Goal: Task Accomplishment & Management: Manage account settings

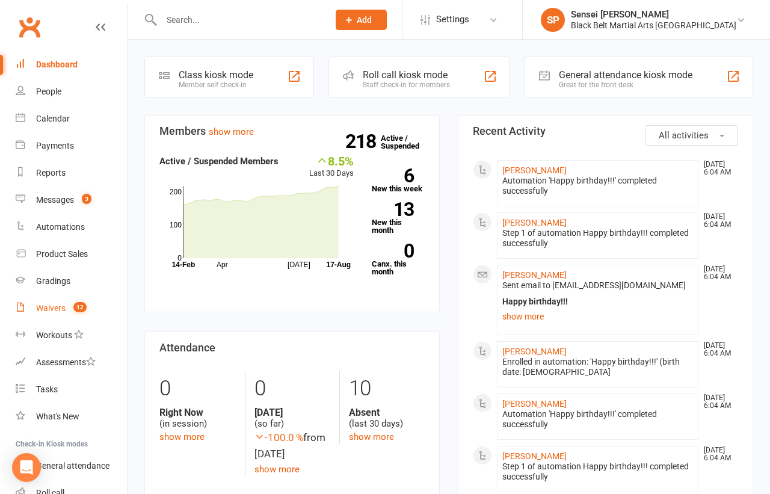
click at [52, 306] on div "Waivers" at bounding box center [50, 308] width 29 height 10
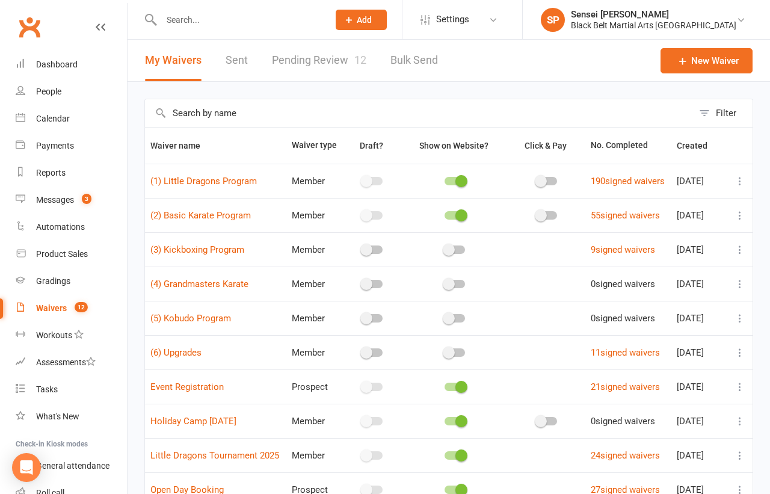
click at [322, 63] on link "Pending Review 12" at bounding box center [319, 61] width 94 height 42
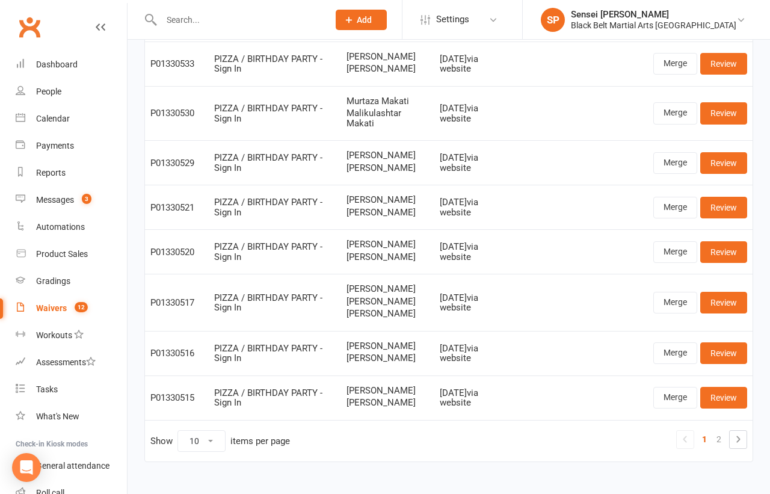
scroll to position [230, 0]
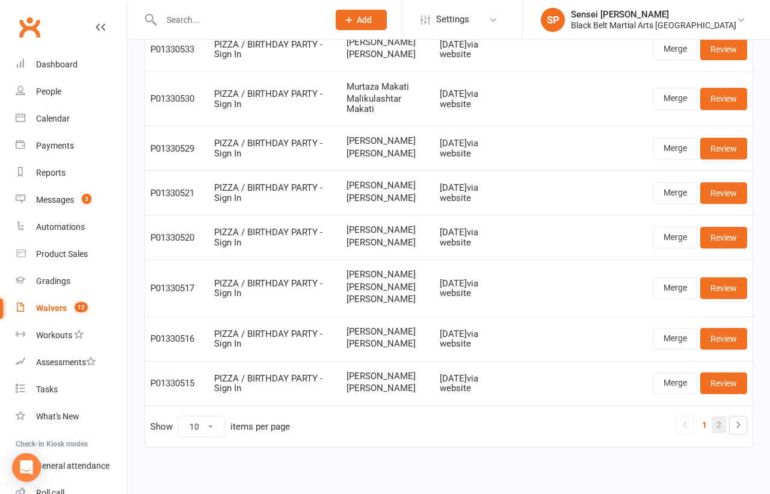
click at [720, 419] on link "2" at bounding box center [719, 424] width 14 height 17
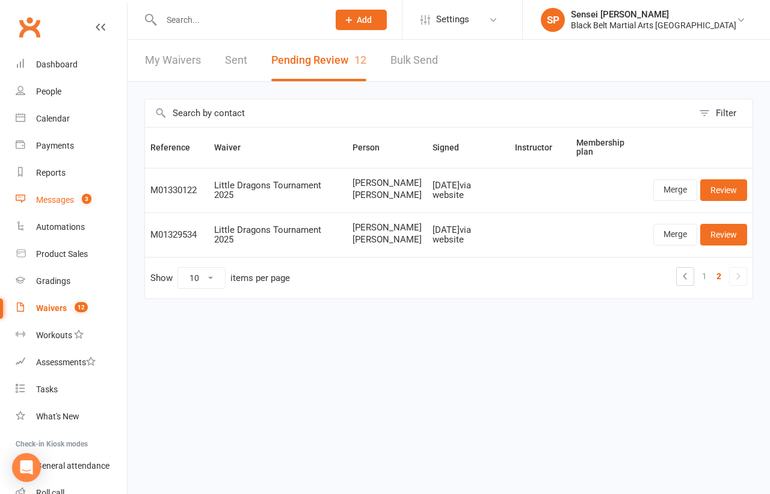
click at [69, 200] on div "Messages" at bounding box center [55, 200] width 38 height 10
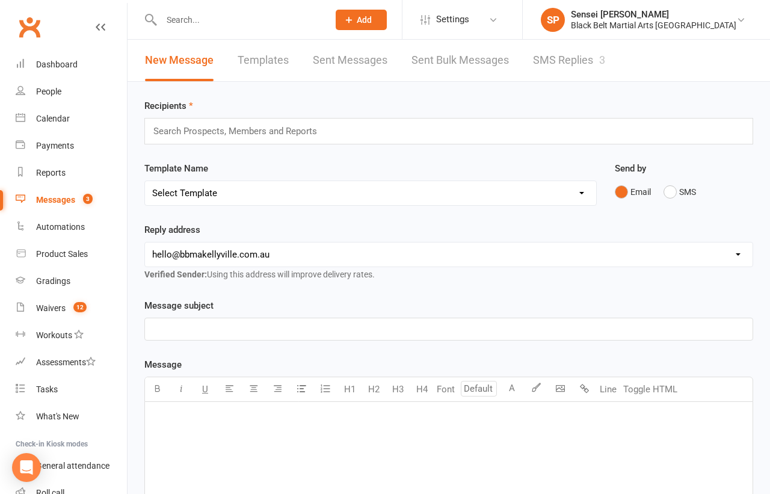
click at [542, 64] on link "SMS Replies 3" at bounding box center [569, 61] width 72 height 42
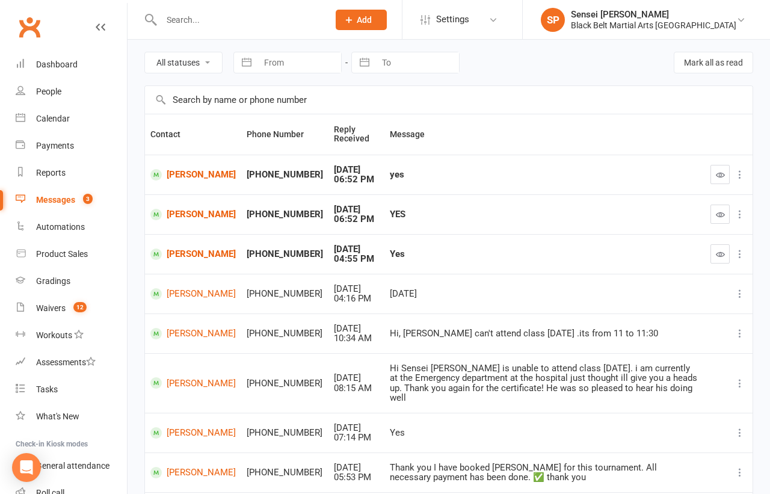
scroll to position [43, 0]
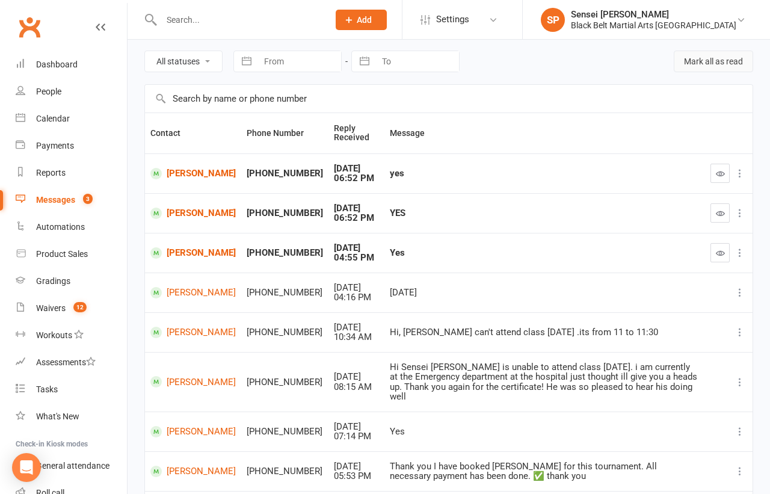
click at [698, 60] on button "Mark all as read" at bounding box center [713, 62] width 79 height 22
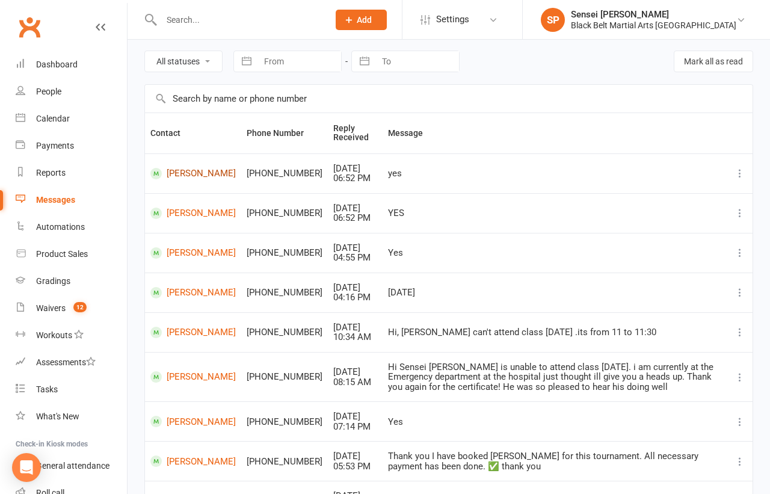
click at [190, 169] on link "Qiraat Amanah" at bounding box center [192, 173] width 85 height 11
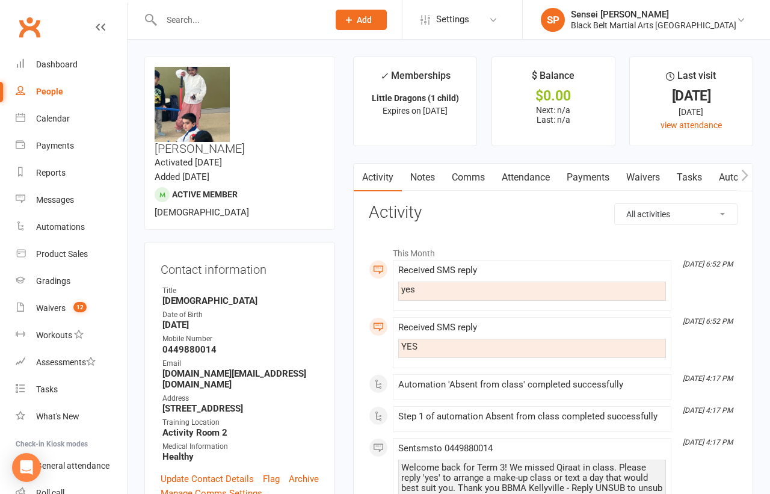
click at [475, 176] on link "Comms" at bounding box center [469, 178] width 50 height 28
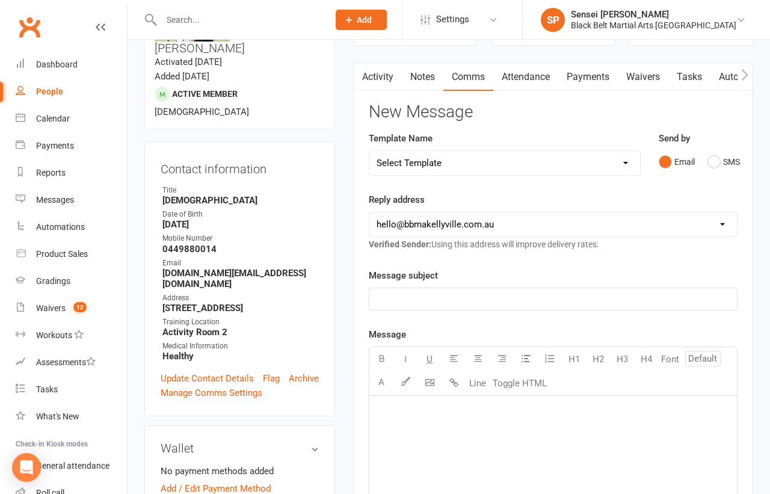
scroll to position [116, 0]
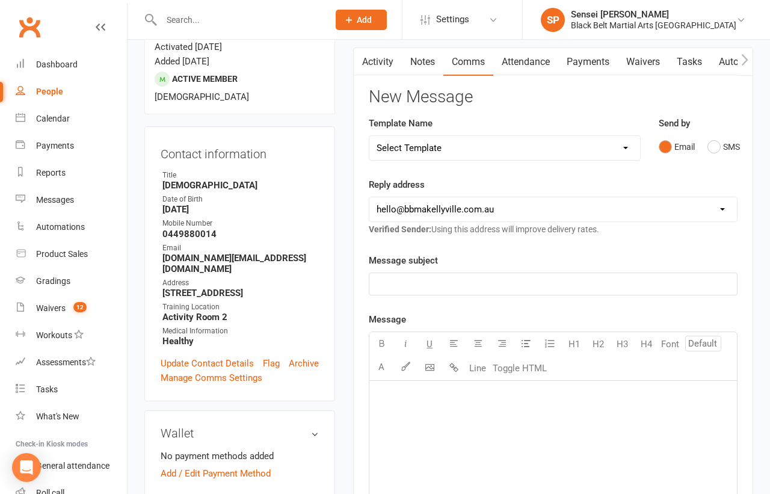
click at [613, 150] on select "Select Template [SMS] Bank account details [SMS] Booth follow up [Email] Cancel…" at bounding box center [505, 148] width 271 height 24
select select "35"
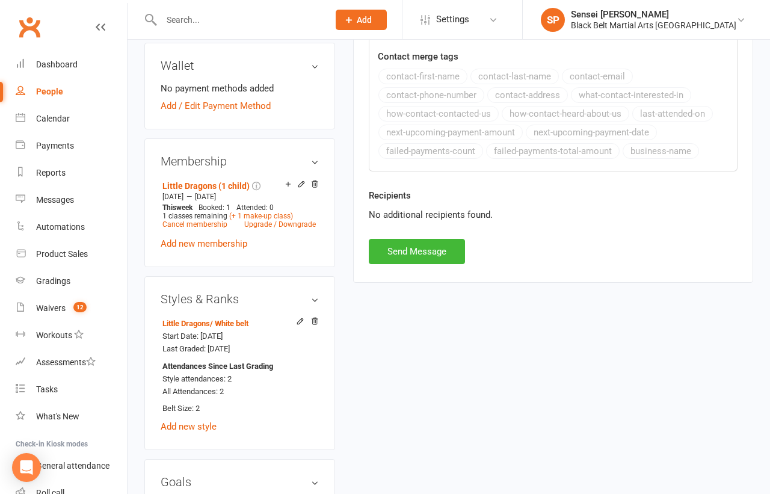
scroll to position [500, 0]
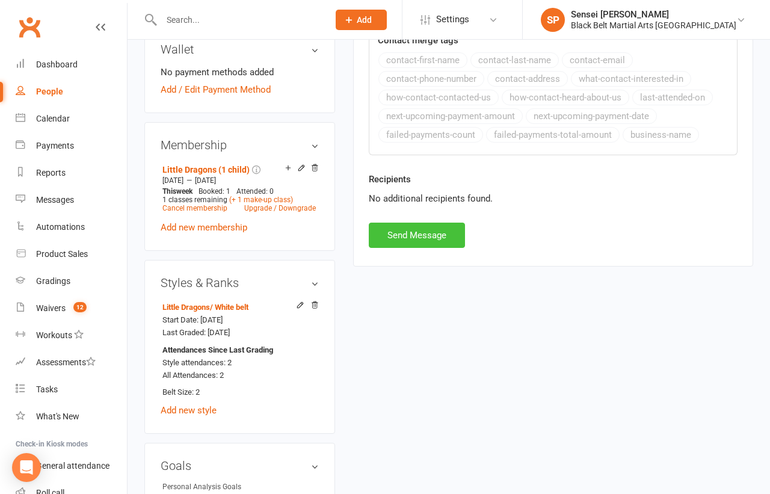
click at [432, 233] on button "Send Message" at bounding box center [417, 235] width 96 height 25
select select
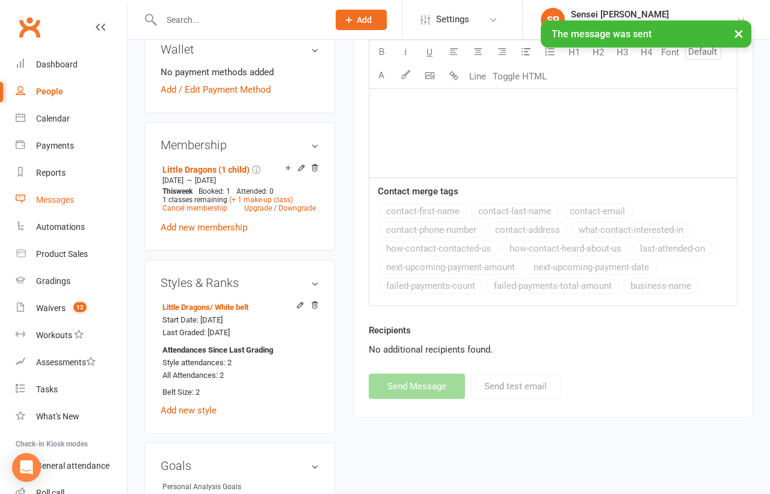
click at [49, 200] on div "Messages" at bounding box center [55, 200] width 38 height 10
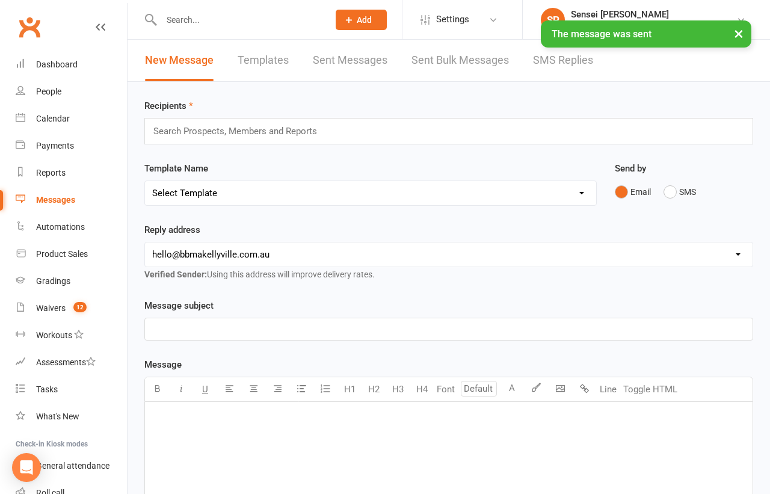
click at [571, 60] on link "SMS Replies" at bounding box center [563, 61] width 60 height 42
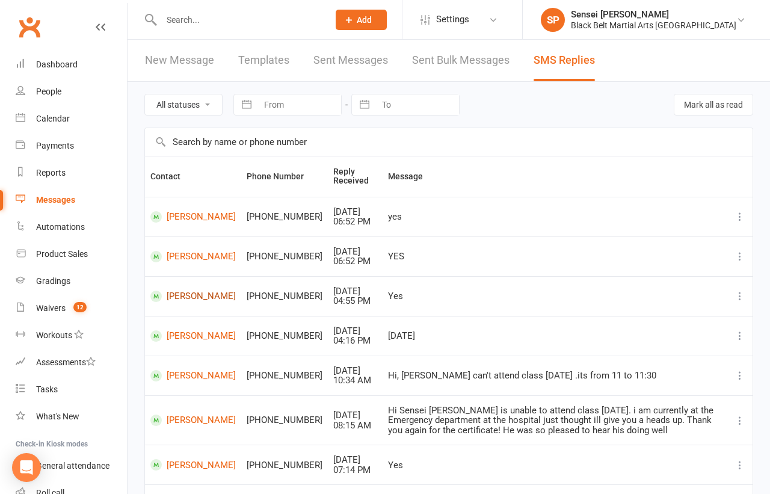
click at [204, 291] on link "Hania Imran" at bounding box center [192, 296] width 85 height 11
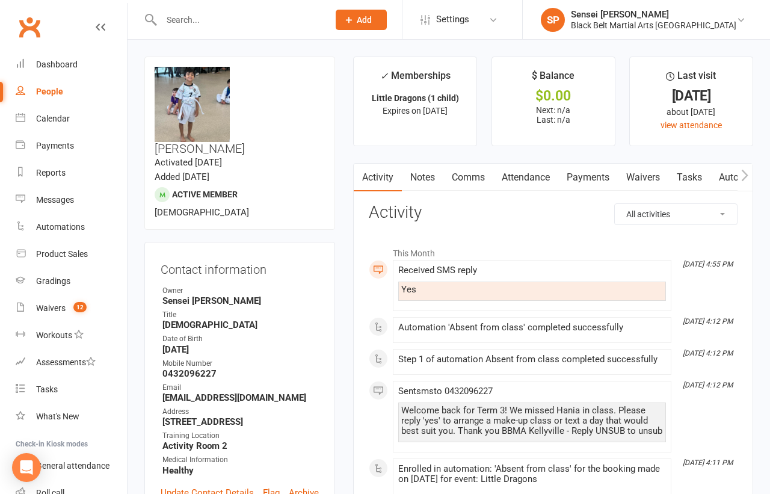
click at [474, 176] on link "Comms" at bounding box center [469, 178] width 50 height 28
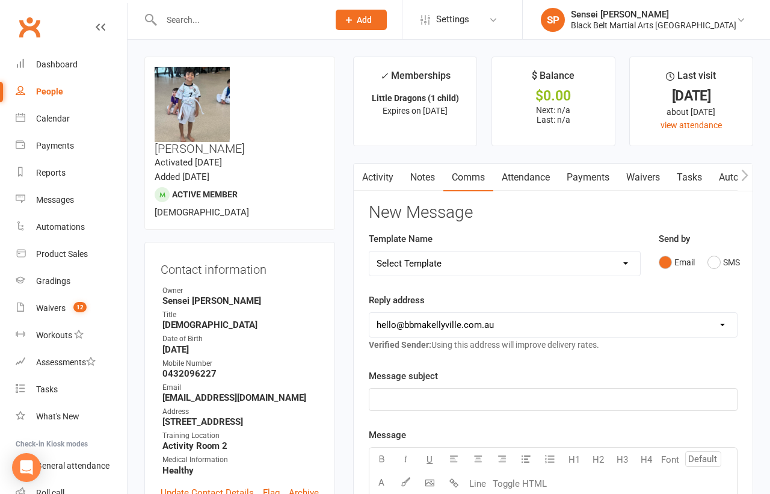
click at [600, 262] on select "Select Template [SMS] Bank account details [SMS] Booth follow up [Email] Cancel…" at bounding box center [505, 264] width 271 height 24
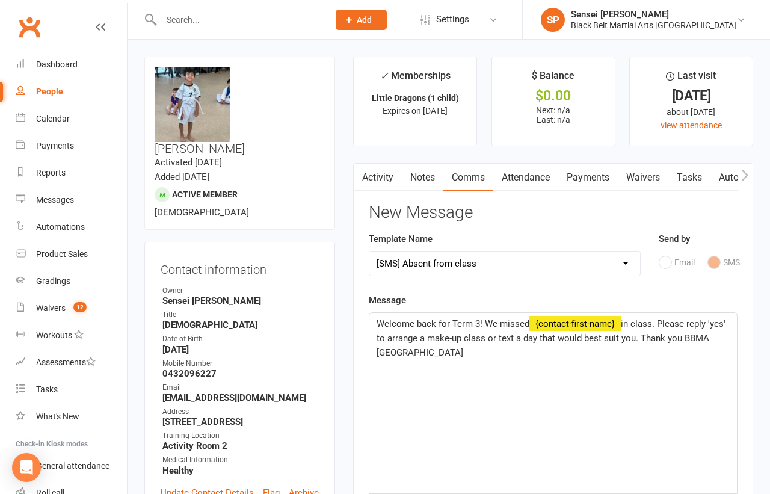
click at [617, 259] on select "Select Template [SMS] Bank account details [SMS] Booth follow up [Email] Cancel…" at bounding box center [505, 264] width 271 height 24
select select "35"
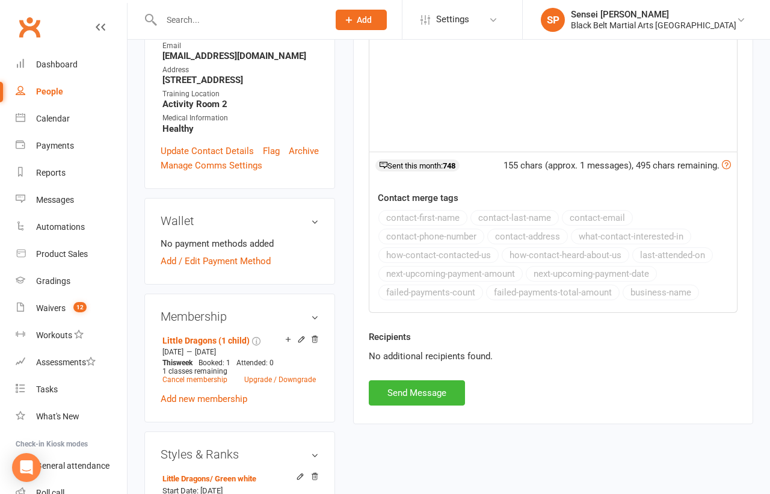
scroll to position [495, 0]
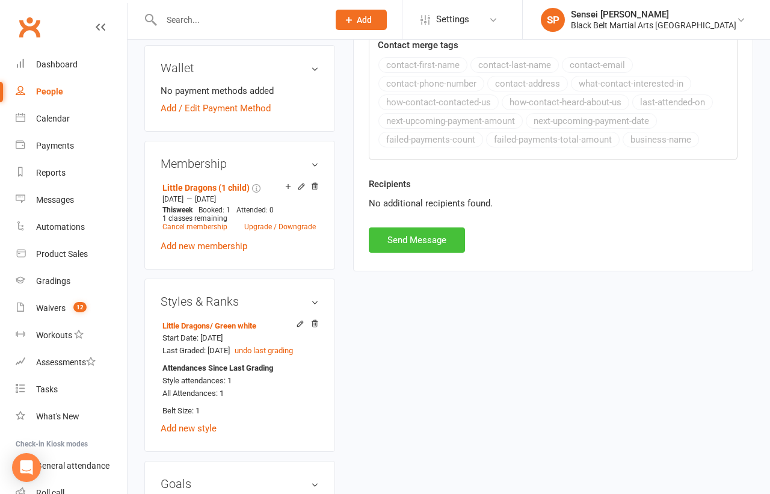
click at [415, 240] on button "Send Message" at bounding box center [417, 239] width 96 height 25
select select
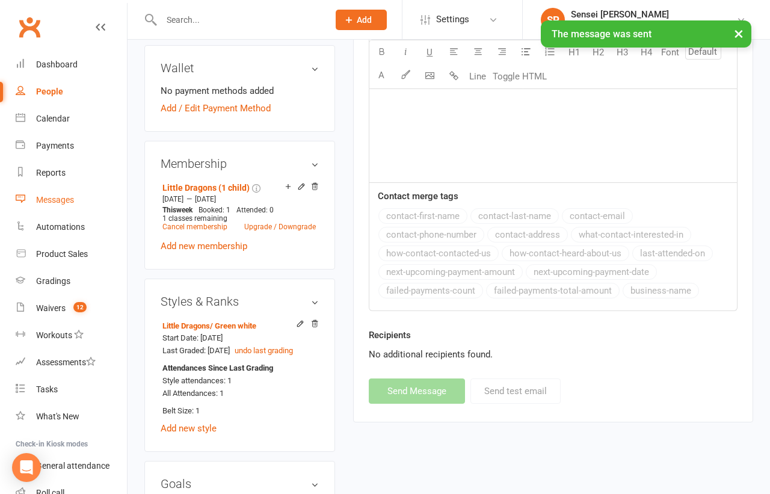
click at [57, 197] on div "Messages" at bounding box center [55, 200] width 38 height 10
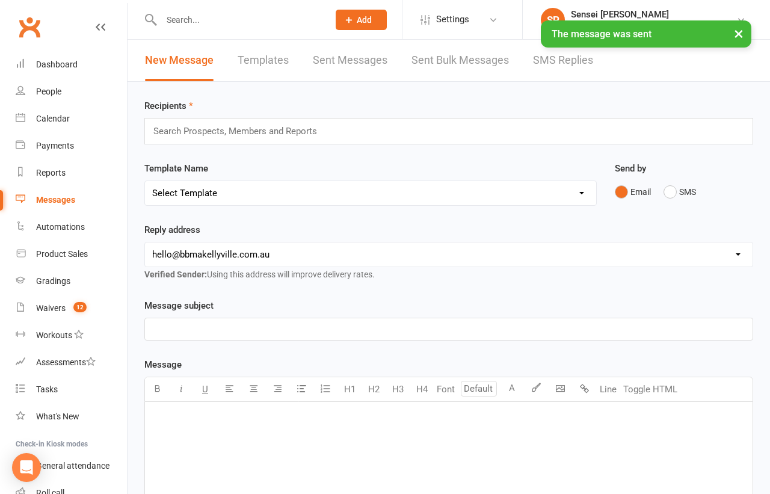
click at [543, 60] on link "SMS Replies" at bounding box center [563, 61] width 60 height 42
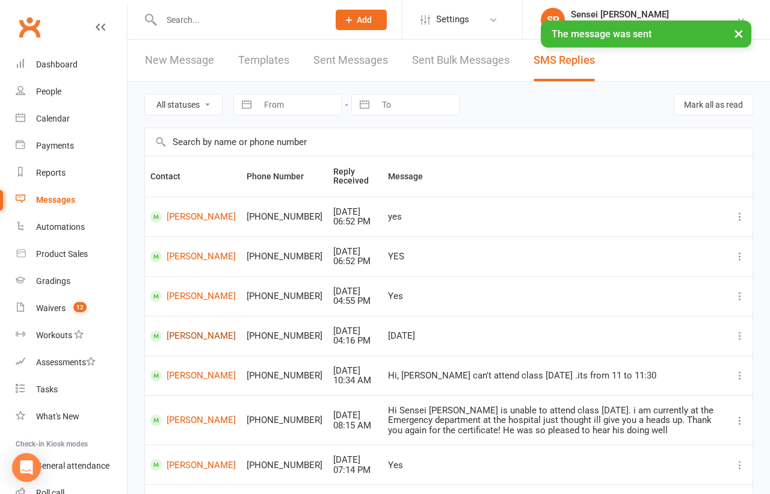
click at [181, 330] on link "Jayden Kalubandara" at bounding box center [192, 335] width 85 height 11
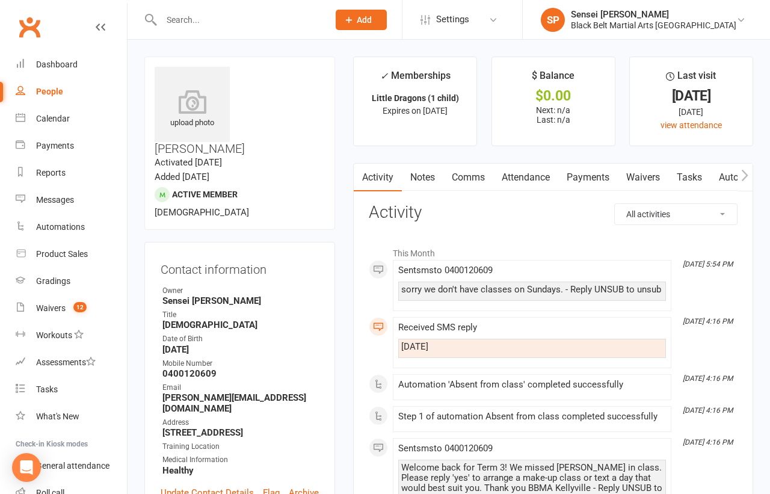
click at [476, 172] on link "Comms" at bounding box center [469, 178] width 50 height 28
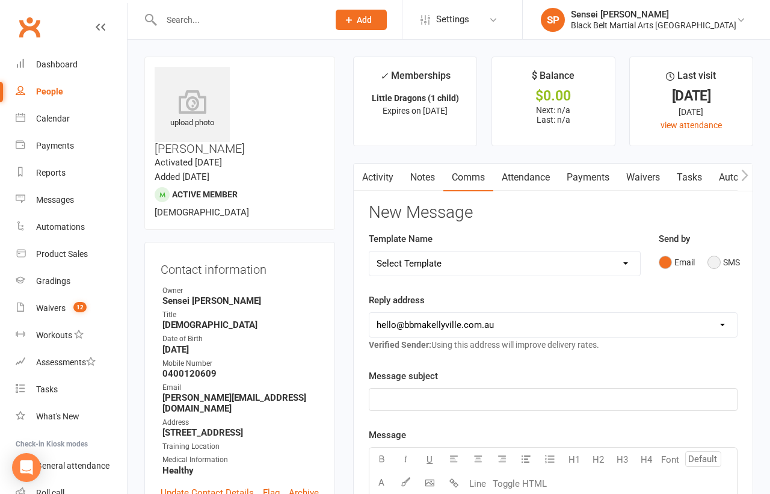
click at [714, 257] on button "SMS" at bounding box center [724, 262] width 32 height 23
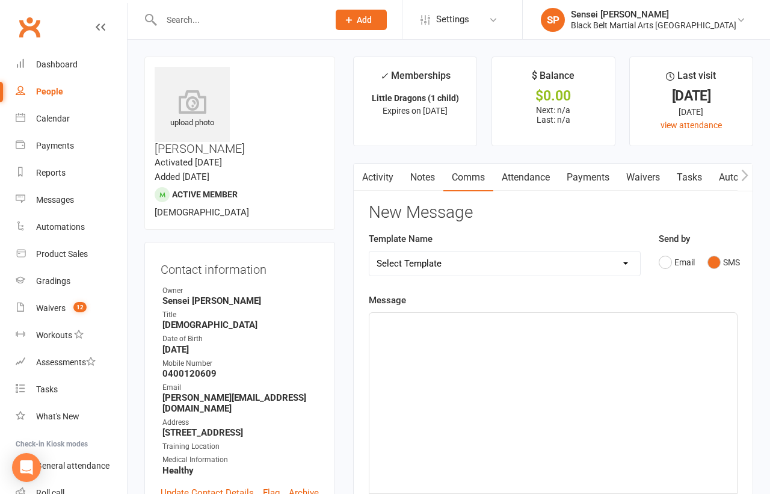
click at [592, 259] on select "Select Template [SMS] Bank account details [SMS] Booth follow up [Email] Cancel…" at bounding box center [505, 264] width 271 height 24
select select "35"
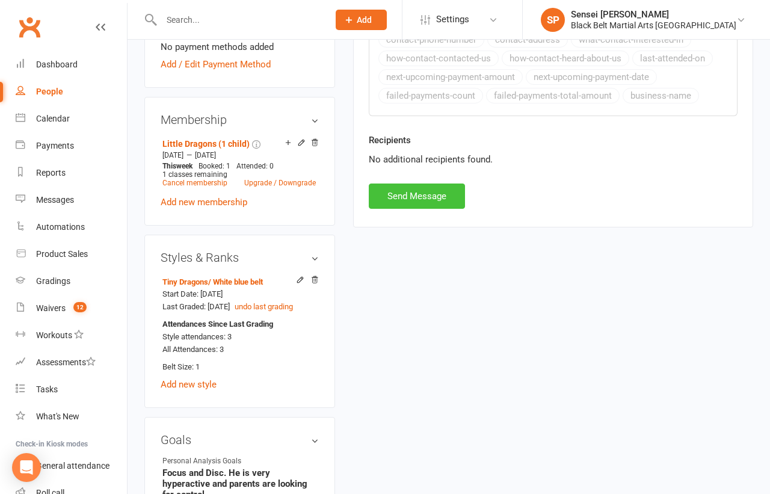
scroll to position [459, 0]
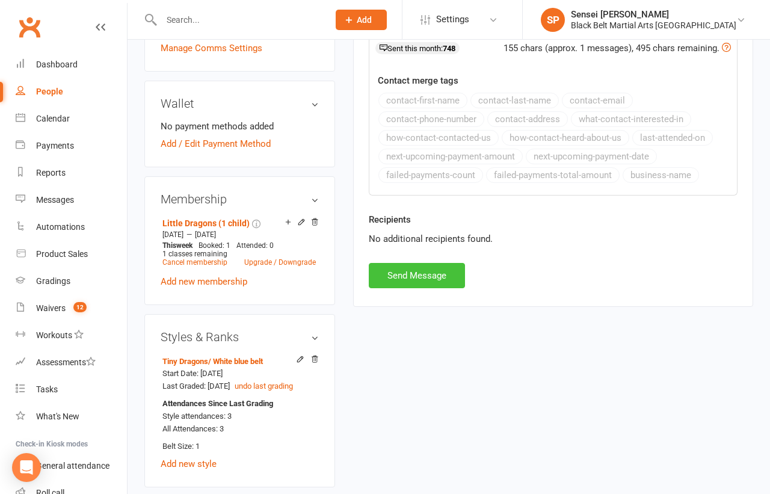
click at [443, 267] on button "Send Message" at bounding box center [417, 275] width 96 height 25
select select
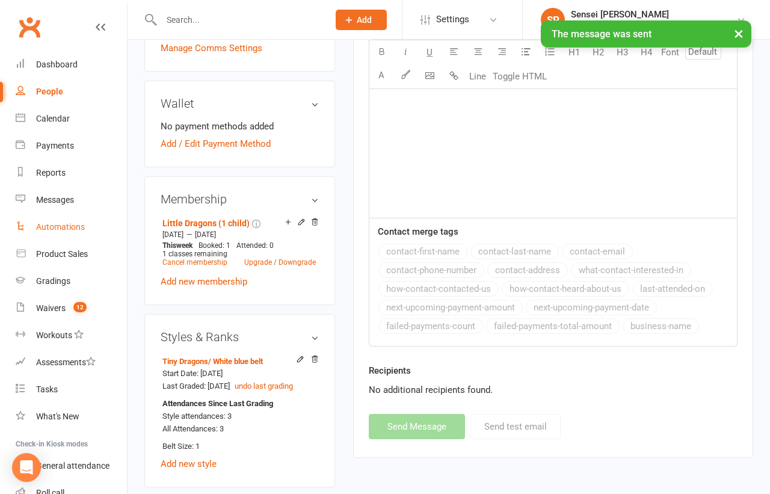
click at [59, 226] on div "Automations" at bounding box center [60, 227] width 49 height 10
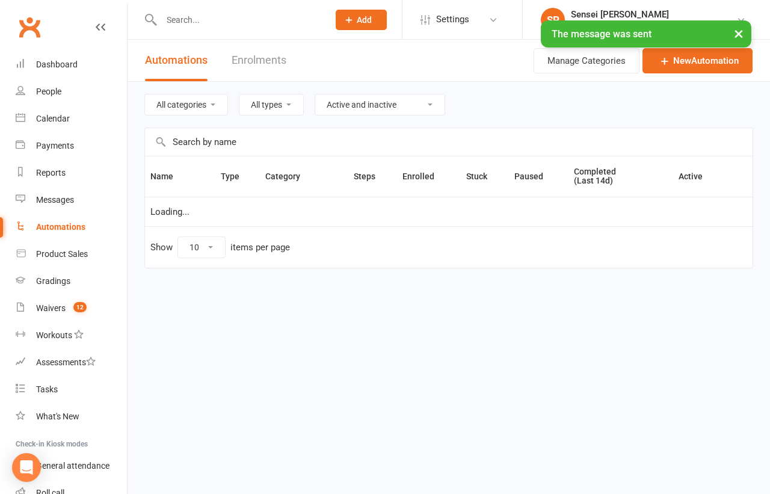
select select "50"
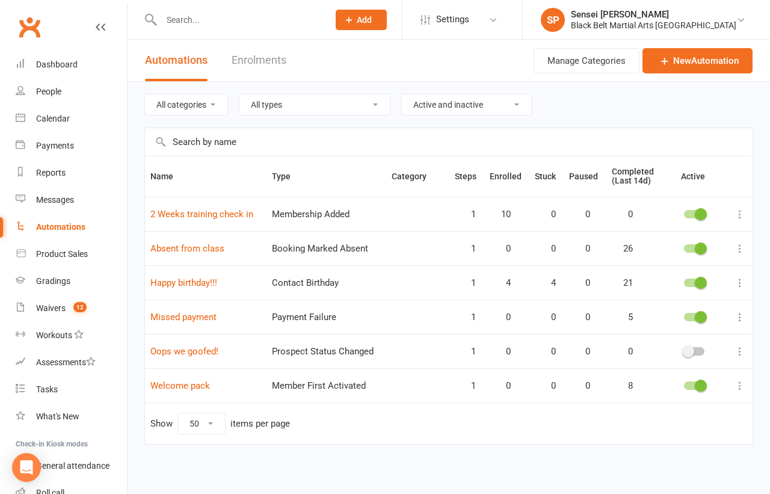
click at [736, 247] on icon at bounding box center [740, 249] width 12 height 12
click at [687, 268] on link "Edit" at bounding box center [687, 270] width 119 height 24
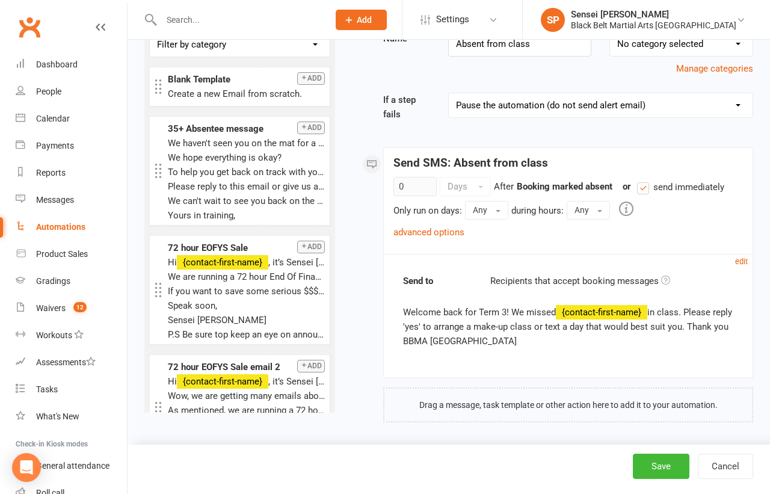
scroll to position [64, 0]
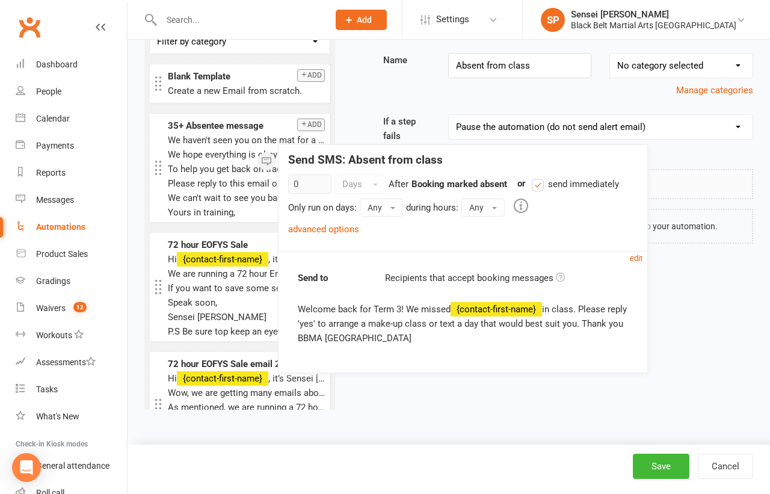
drag, startPoint x: 509, startPoint y: 309, endPoint x: 494, endPoint y: 311, distance: 15.8
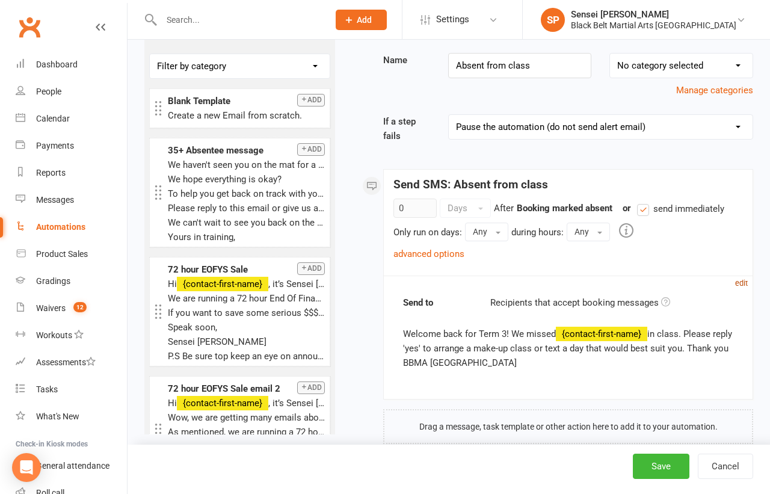
click at [741, 279] on small "edit" at bounding box center [741, 283] width 13 height 9
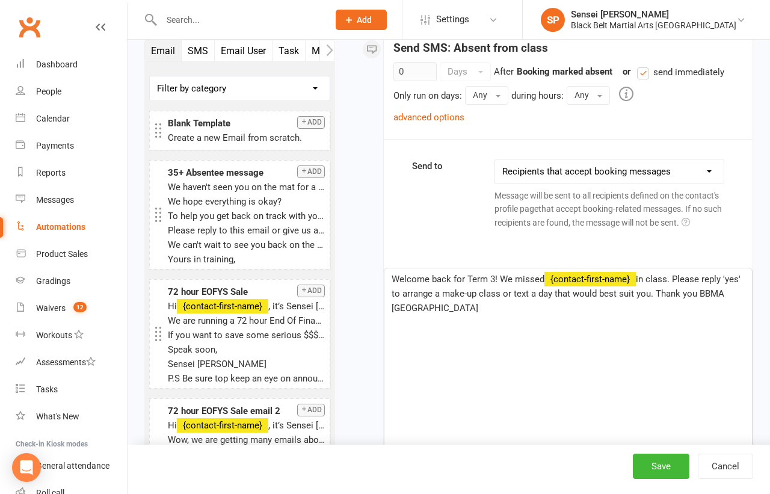
scroll to position [248, 0]
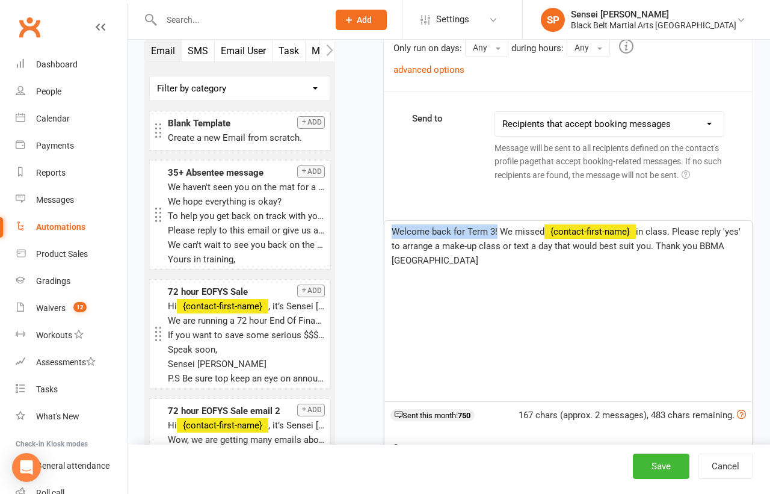
drag, startPoint x: 497, startPoint y: 226, endPoint x: 391, endPoint y: 227, distance: 106.5
click at [391, 227] on div "Welcome back for Term 3! We missed ﻿ {contact-first-name} in class. Please repl…" at bounding box center [569, 311] width 368 height 181
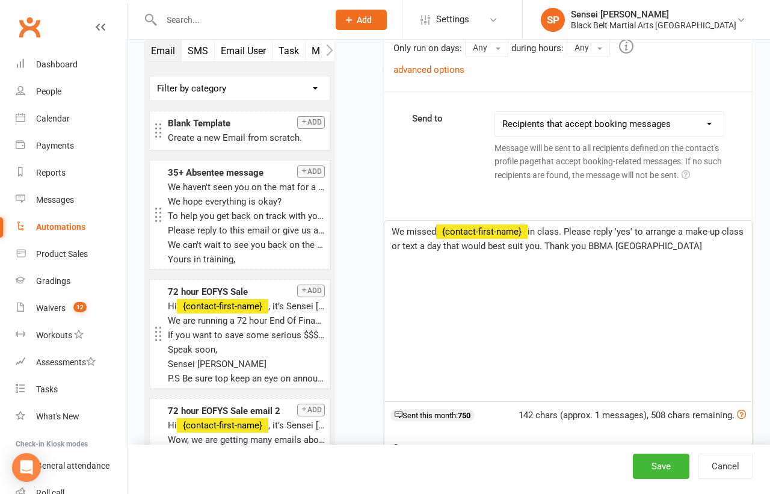
click at [562, 231] on span "in class. Please reply 'yes' to arrange a make-up class or text a day that woul…" at bounding box center [569, 238] width 354 height 25
click at [642, 462] on button "Save" at bounding box center [661, 466] width 57 height 25
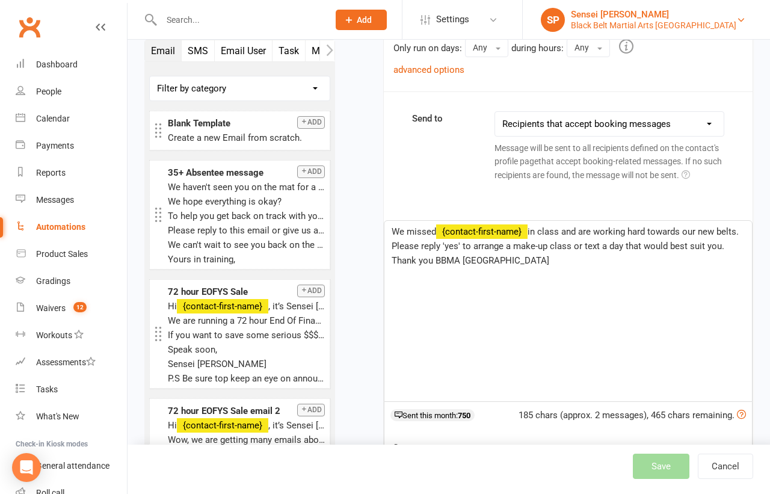
select select "50"
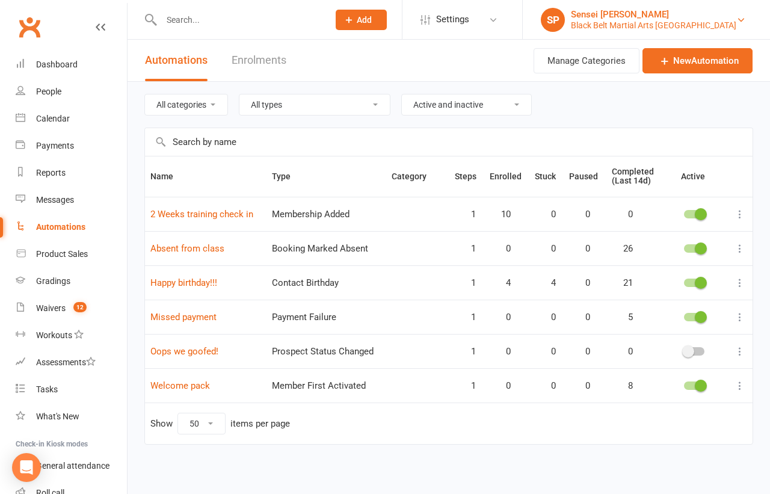
click at [679, 21] on div "Black Belt Martial Arts [GEOGRAPHIC_DATA]" at bounding box center [654, 25] width 166 height 11
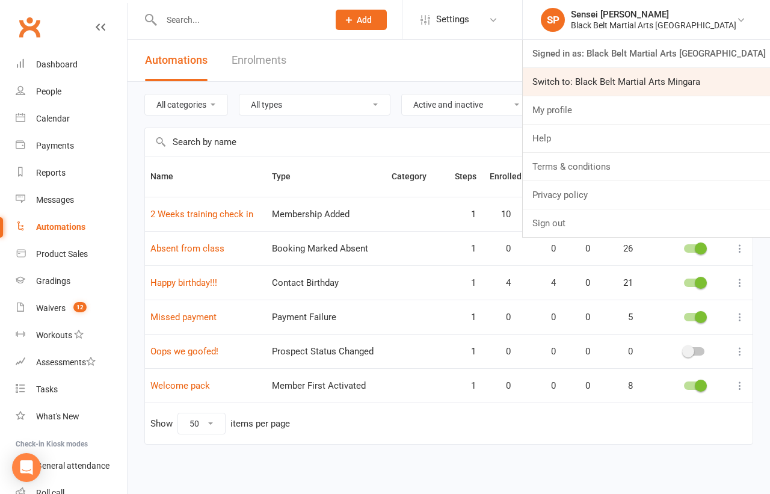
click at [643, 87] on link "Switch to: Black Belt Martial Arts Mingara" at bounding box center [646, 82] width 247 height 28
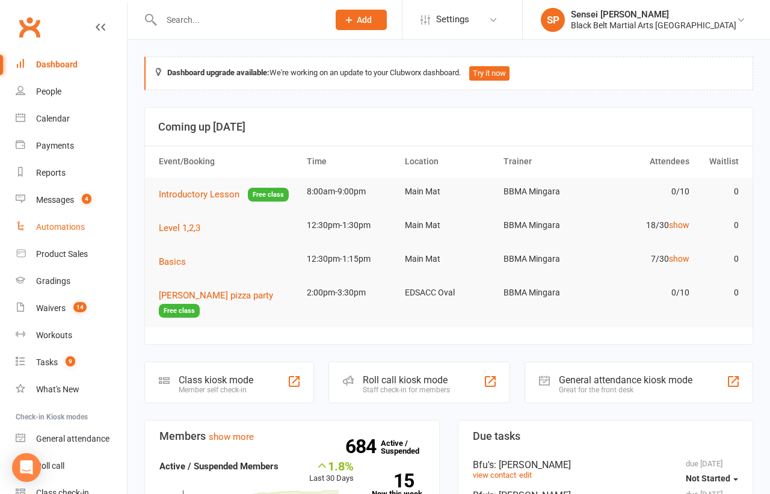
click at [58, 224] on div "Automations" at bounding box center [60, 227] width 49 height 10
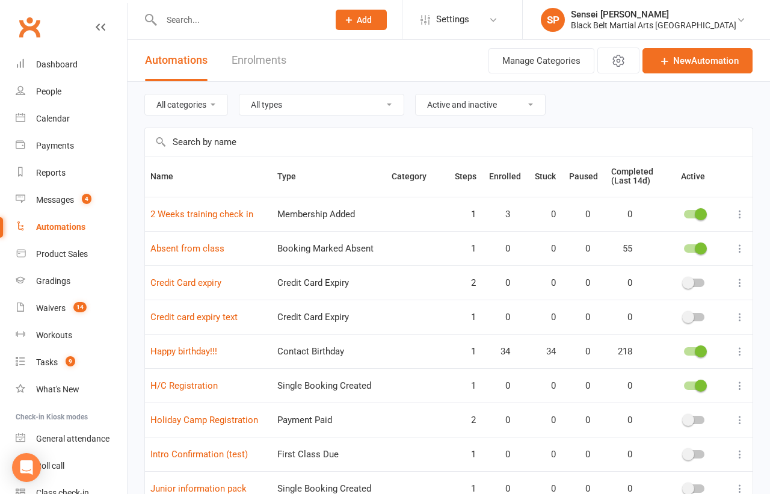
click at [740, 246] on icon at bounding box center [740, 249] width 12 height 12
click at [684, 268] on link "Edit" at bounding box center [687, 270] width 119 height 24
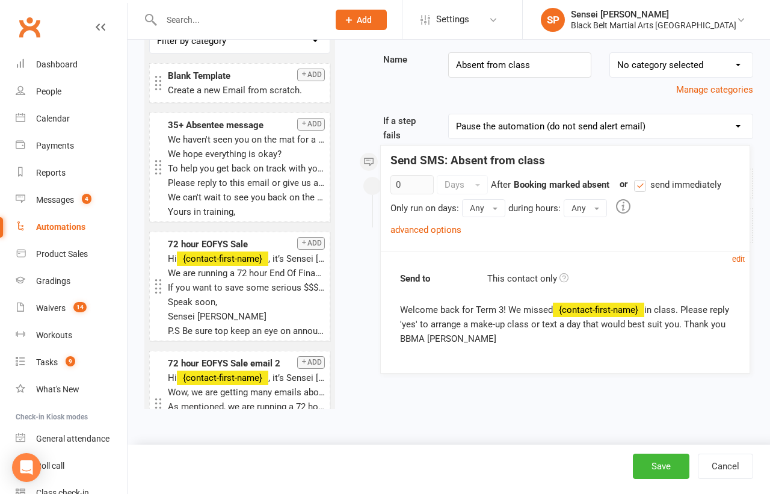
scroll to position [64, 0]
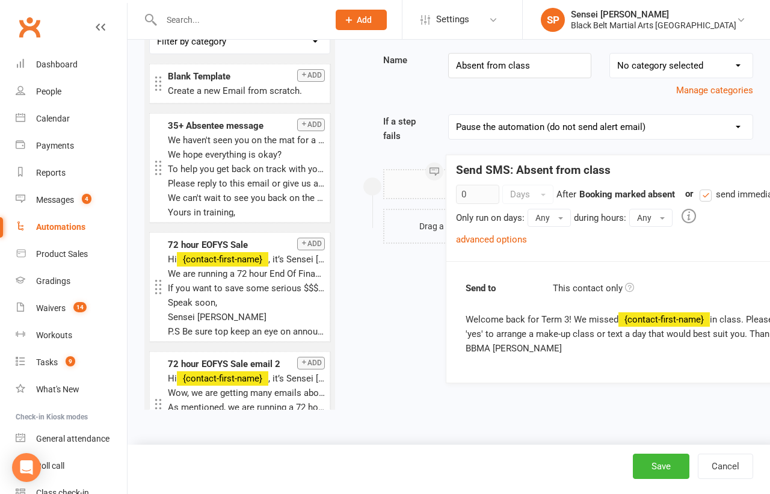
drag, startPoint x: 513, startPoint y: 309, endPoint x: 590, endPoint y: 315, distance: 77.2
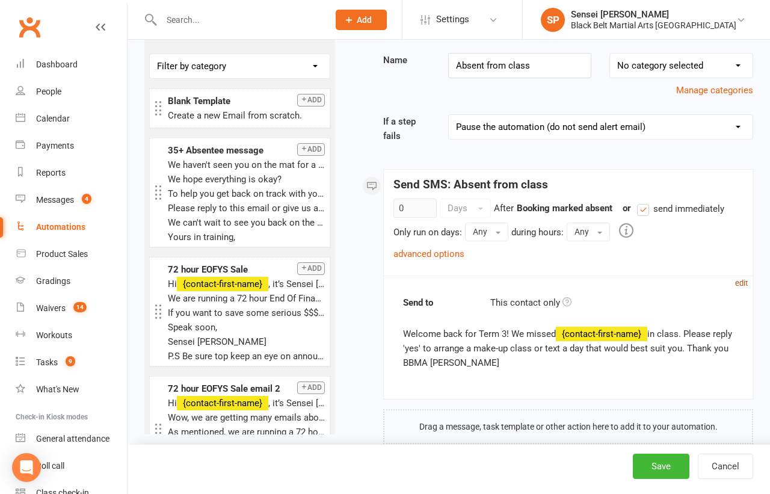
click at [744, 279] on small "edit" at bounding box center [741, 283] width 13 height 9
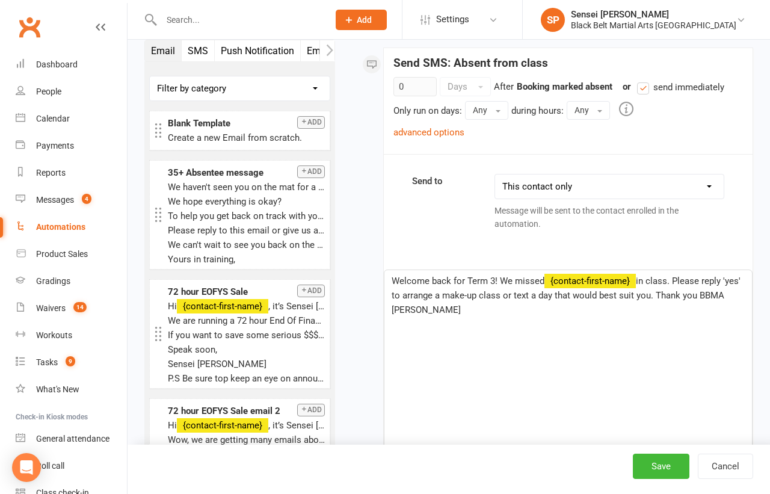
scroll to position [229, 0]
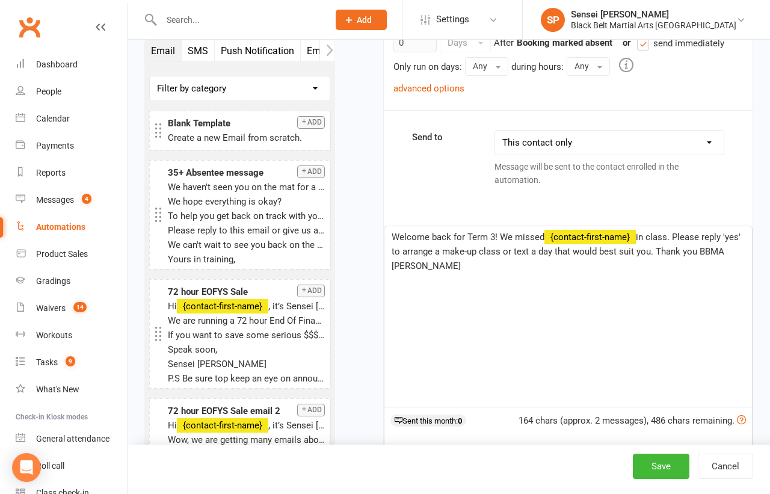
click at [497, 232] on span "Welcome back for Term 3! We missed" at bounding box center [468, 237] width 153 height 11
click at [495, 246] on span "in class. Please reply 'yes' to arrange a make-up class or text a day that woul…" at bounding box center [567, 252] width 351 height 40
drag, startPoint x: 498, startPoint y: 233, endPoint x: 380, endPoint y: 231, distance: 118.6
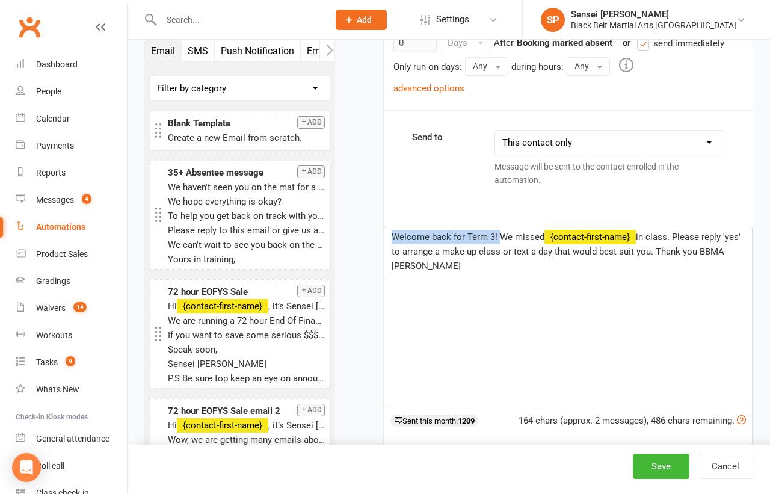
click at [380, 231] on div "Starts on Booking Cancelled Booking Due Booking Late-Cancelled Booking Marked A…" at bounding box center [553, 386] width 400 height 1082
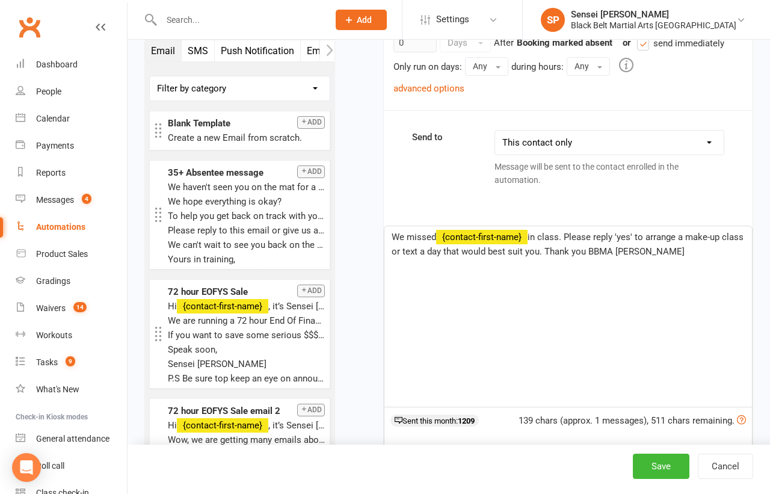
click at [561, 235] on span "in class. Please reply 'yes' to arrange a make-up class or text a day that woul…" at bounding box center [569, 244] width 354 height 25
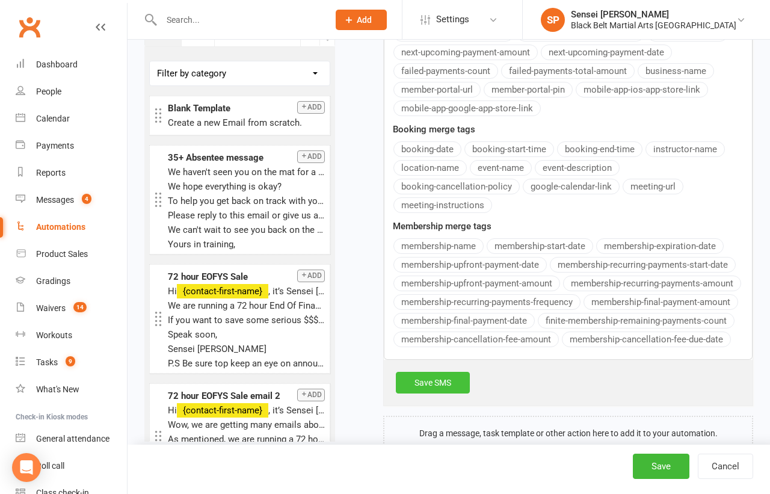
click at [450, 372] on link "Save SMS" at bounding box center [433, 383] width 74 height 22
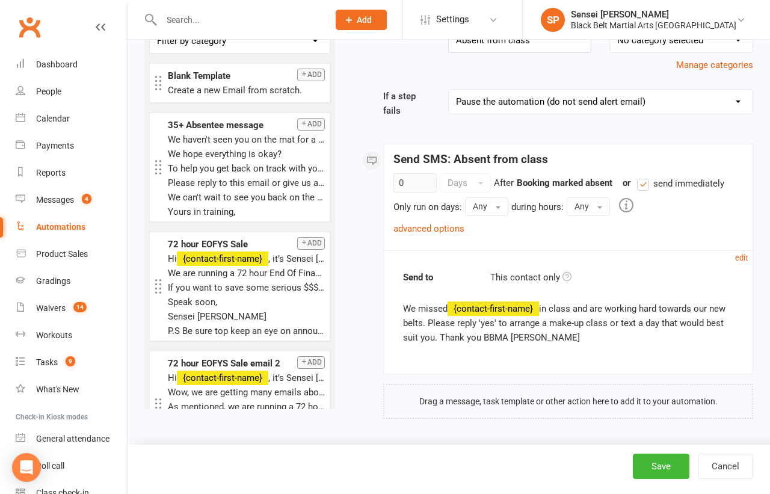
scroll to position [85, 0]
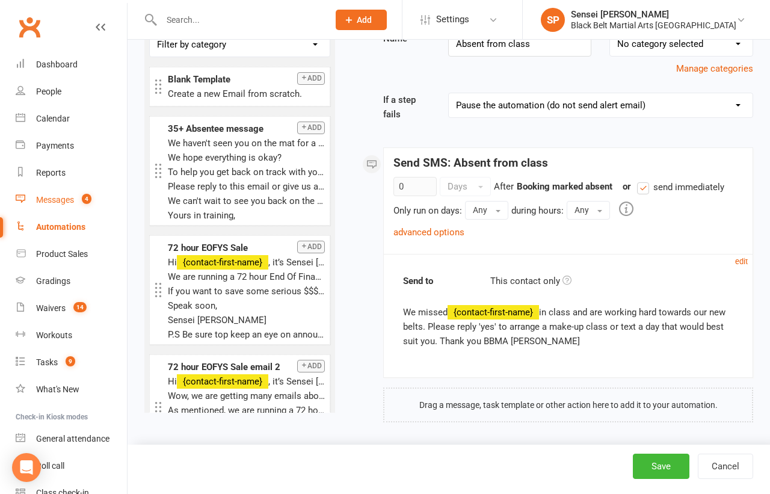
click at [57, 196] on div "Messages" at bounding box center [55, 200] width 38 height 10
click at [650, 465] on button "Save" at bounding box center [661, 466] width 57 height 25
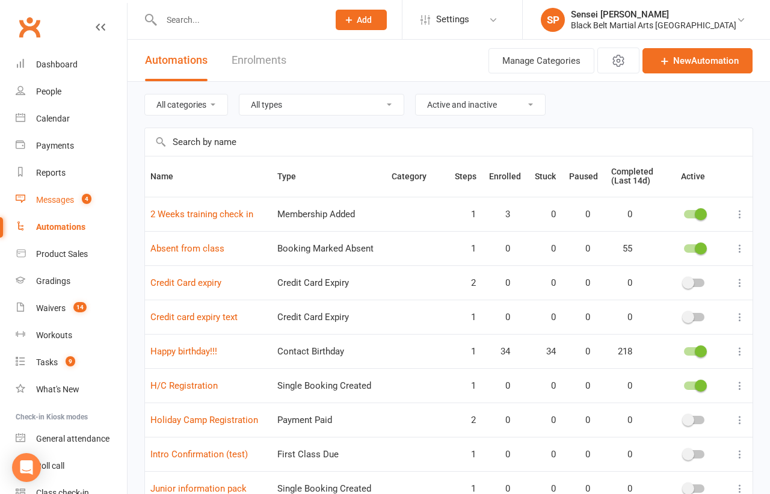
click at [64, 201] on div "Messages" at bounding box center [55, 200] width 38 height 10
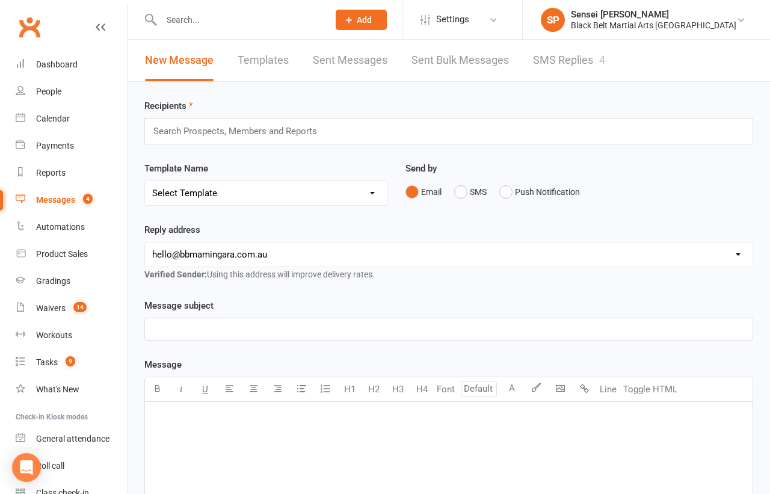
click at [540, 60] on link "SMS Replies 4" at bounding box center [569, 61] width 72 height 42
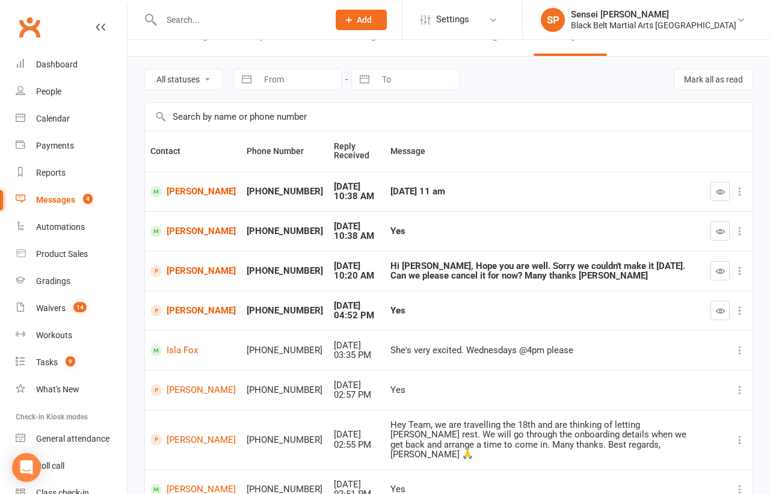
scroll to position [26, 0]
click at [720, 300] on button "button" at bounding box center [720, 309] width 19 height 19
click at [178, 270] on link "Maverick Yun" at bounding box center [192, 270] width 85 height 11
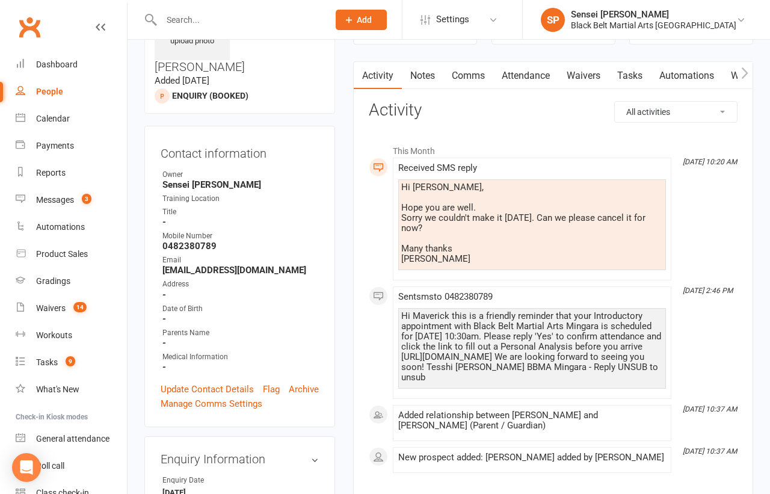
scroll to position [85, 0]
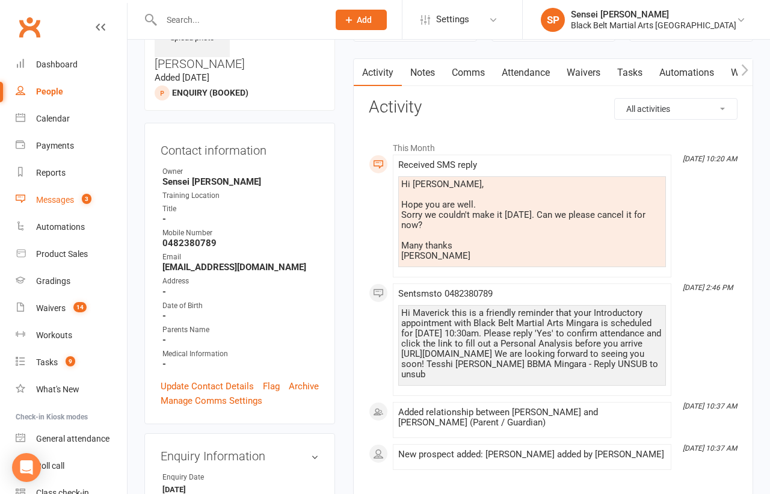
click at [54, 199] on div "Messages" at bounding box center [55, 200] width 38 height 10
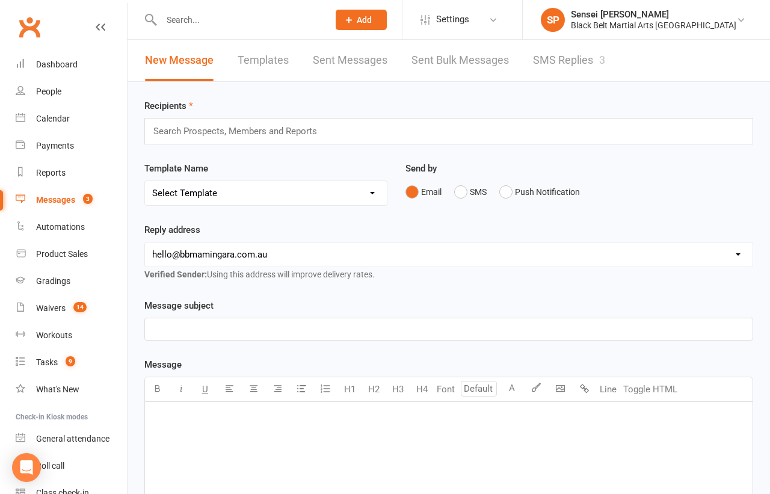
click at [281, 58] on link "Templates" at bounding box center [263, 61] width 51 height 42
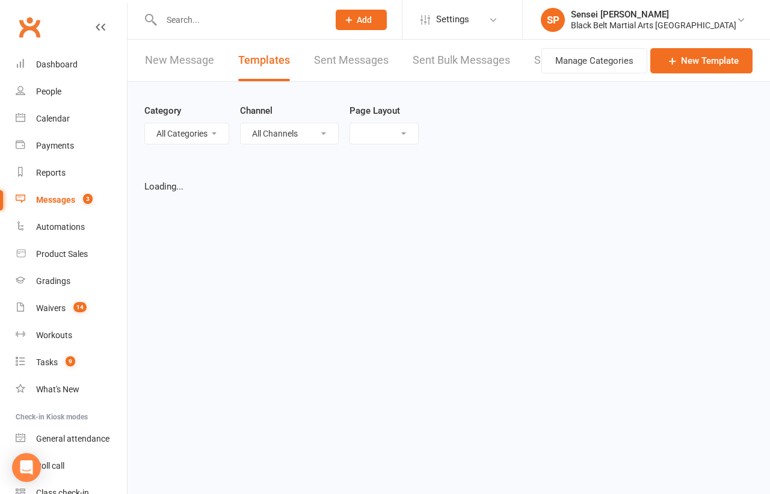
select select "list"
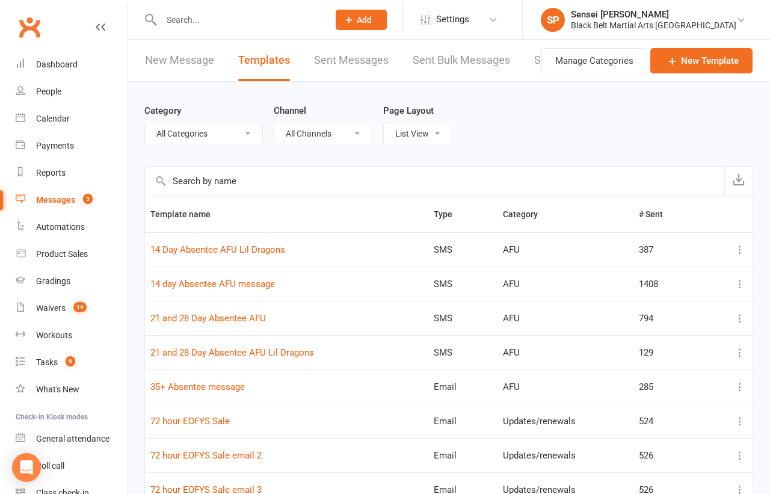
click at [239, 179] on input "text" at bounding box center [435, 181] width 580 height 29
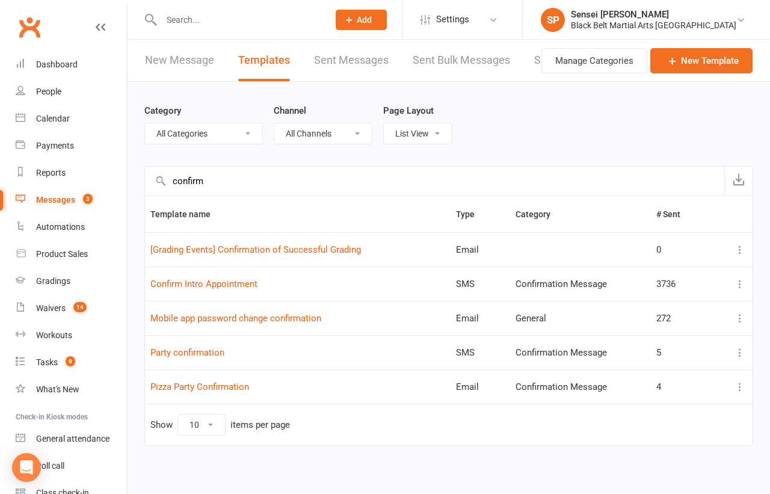
type input "confirm"
click at [736, 280] on icon at bounding box center [740, 284] width 12 height 12
click at [677, 331] on link "Edit" at bounding box center [687, 330] width 119 height 24
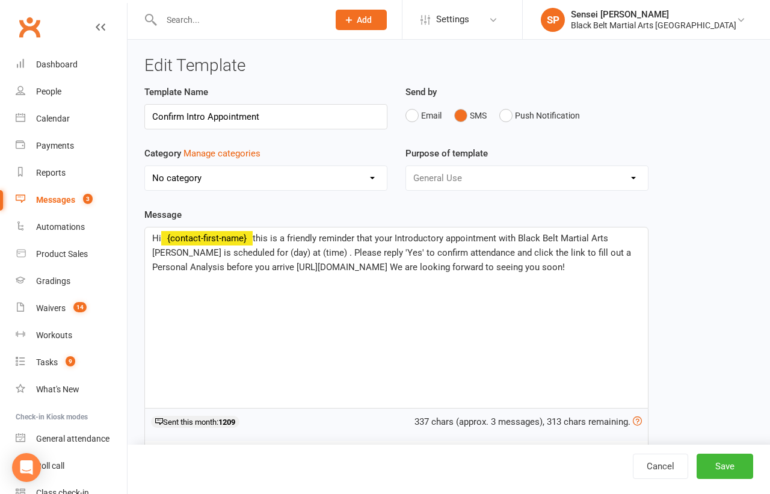
select select "9125"
click at [712, 468] on button "Save" at bounding box center [725, 466] width 57 height 25
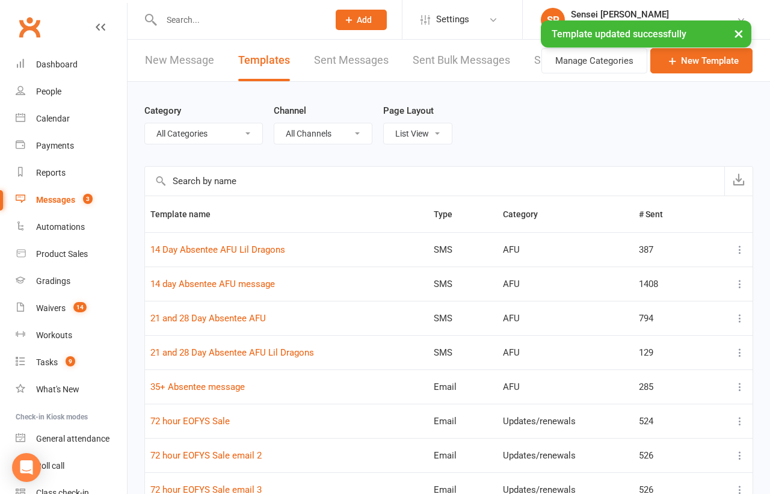
click at [311, 178] on input "text" at bounding box center [435, 181] width 580 height 29
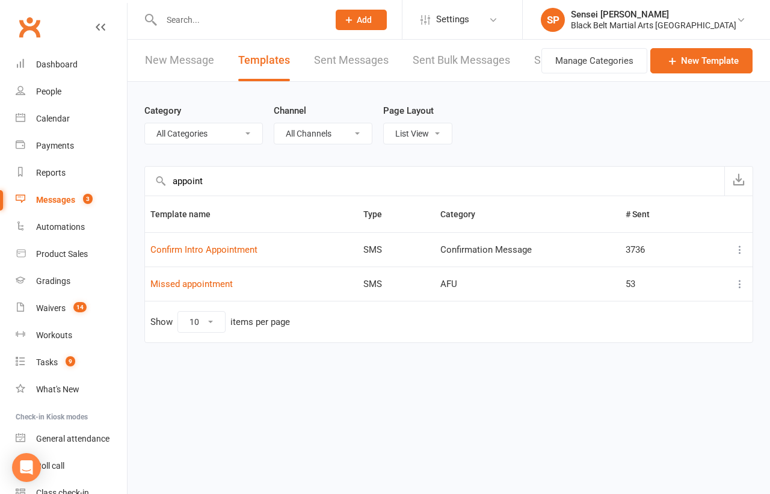
type input "appoint"
click at [737, 280] on icon at bounding box center [740, 284] width 12 height 12
click at [674, 326] on link "Edit" at bounding box center [687, 330] width 119 height 24
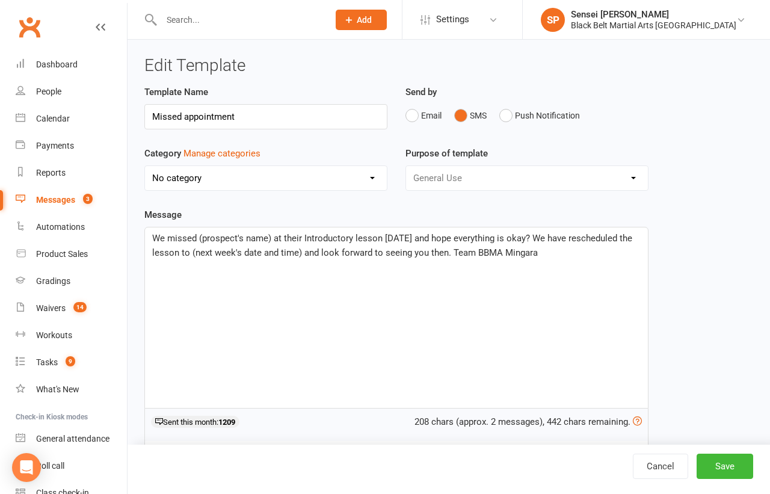
select select "9126"
click at [69, 65] on div "Dashboard" at bounding box center [57, 65] width 42 height 10
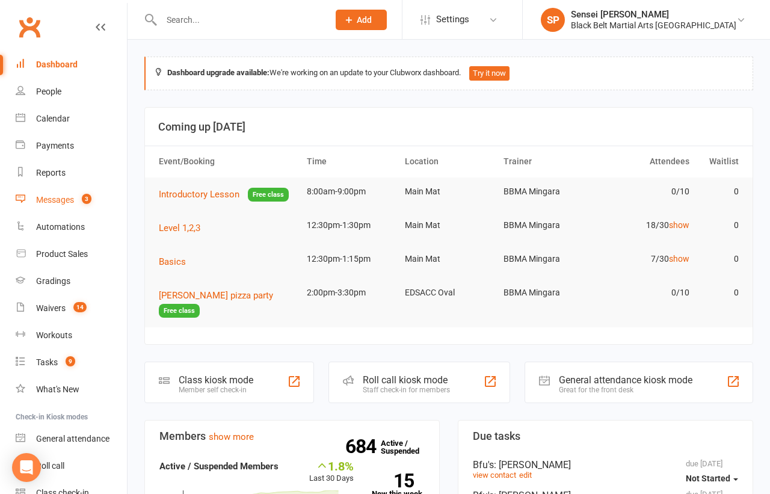
click at [55, 199] on div "Messages" at bounding box center [55, 200] width 38 height 10
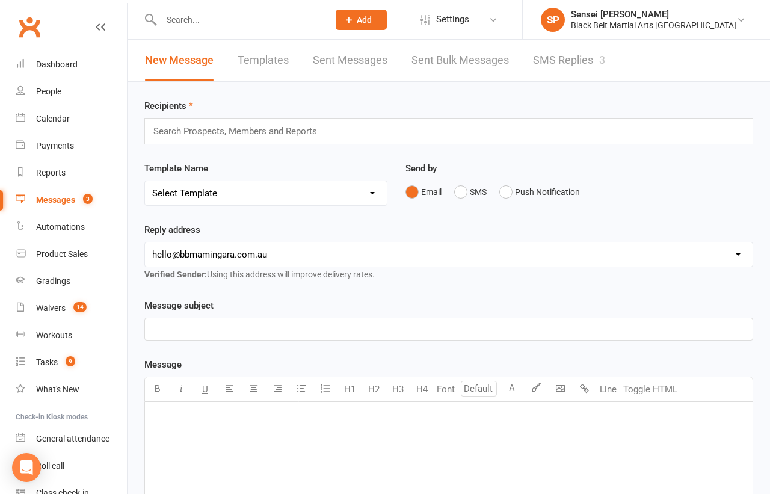
click at [549, 57] on link "SMS Replies 3" at bounding box center [569, 61] width 72 height 42
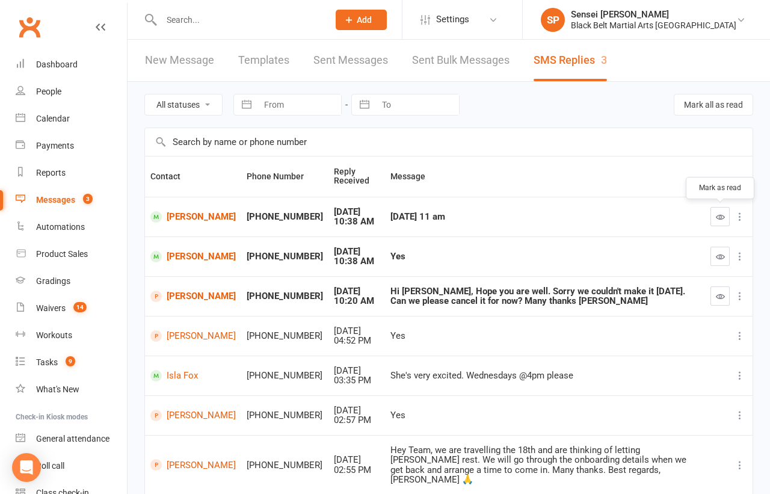
click at [716, 215] on button "button" at bounding box center [720, 216] width 19 height 19
click at [720, 253] on icon "button" at bounding box center [720, 256] width 9 height 9
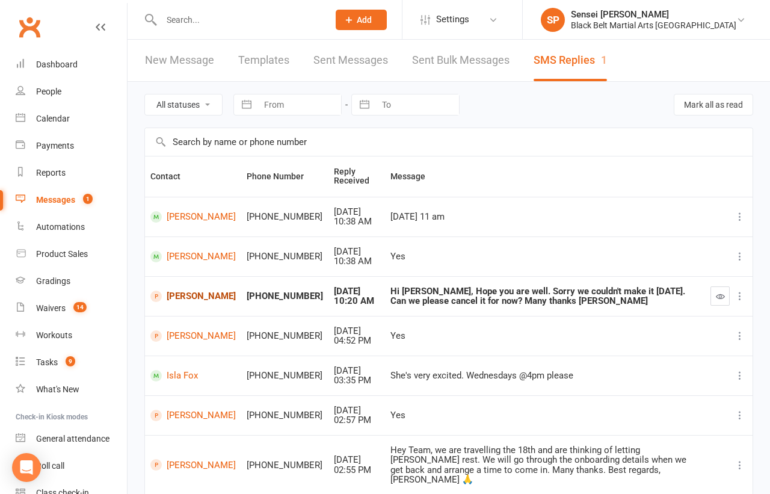
click at [189, 291] on link "Maverick Yun" at bounding box center [192, 296] width 85 height 11
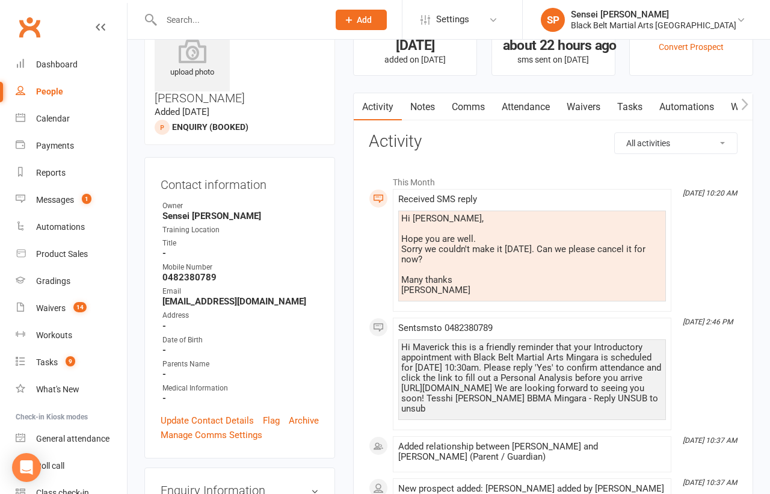
scroll to position [116, 0]
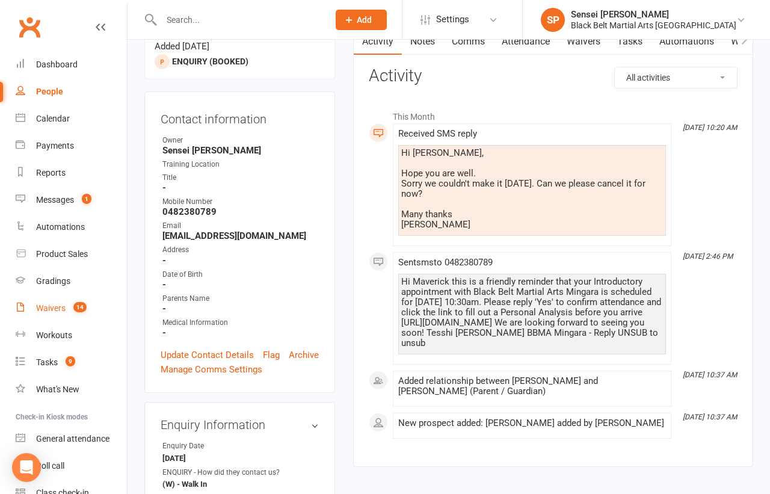
click at [50, 311] on div "Waivers" at bounding box center [50, 308] width 29 height 10
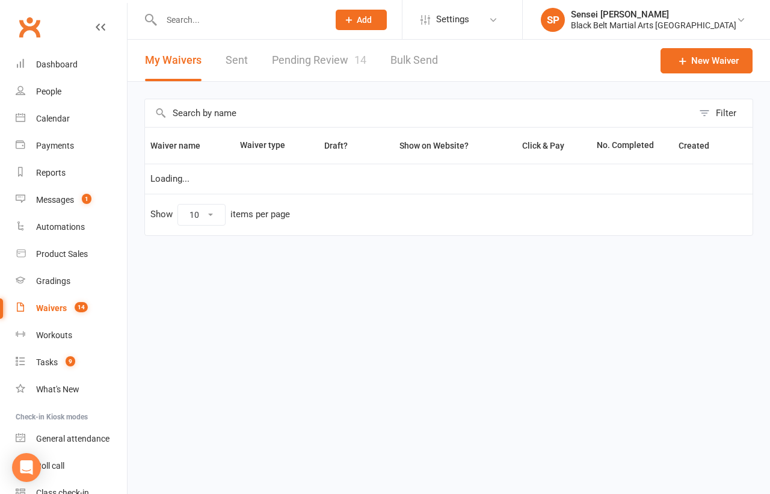
click at [328, 58] on link "Pending Review 14" at bounding box center [319, 61] width 94 height 42
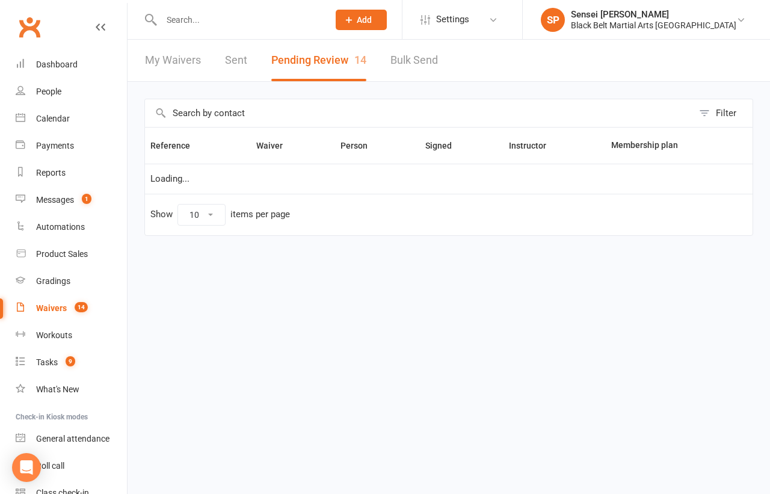
select select "50"
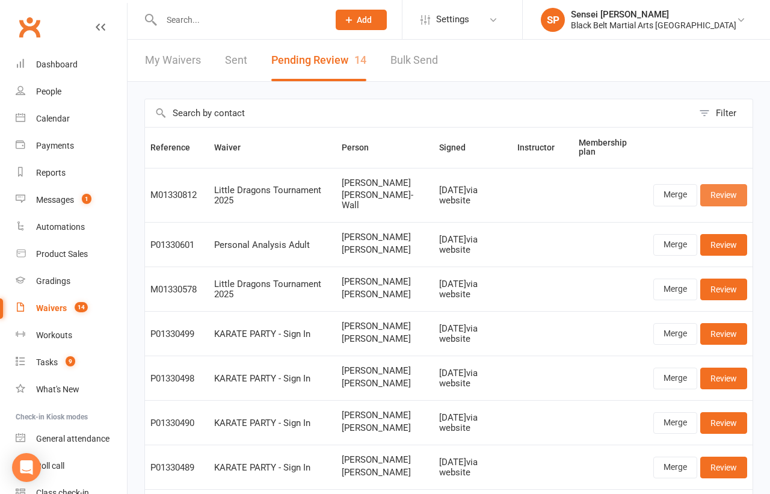
click at [722, 196] on link "Review" at bounding box center [724, 195] width 47 height 22
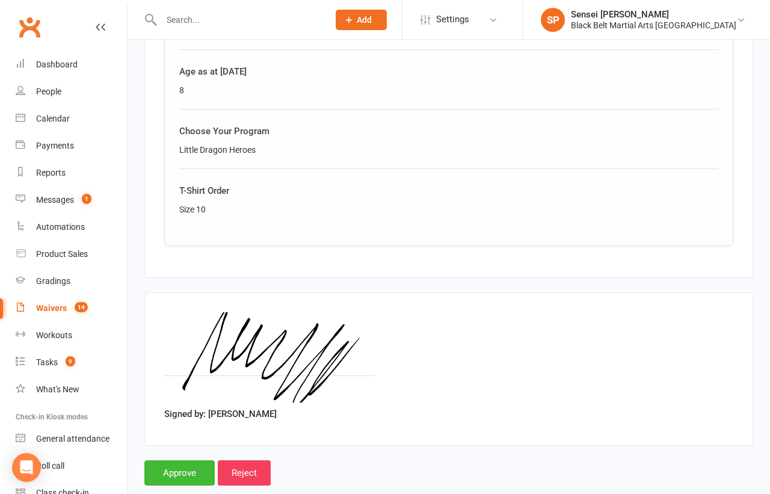
scroll to position [906, 0]
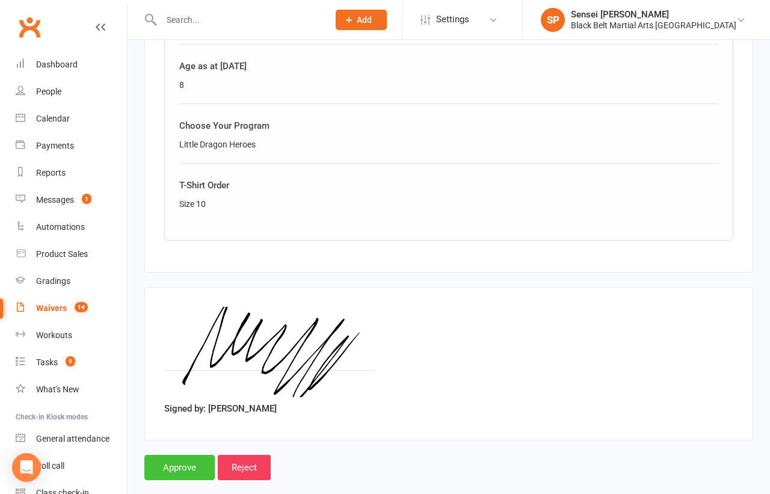
click at [177, 455] on input "Approve" at bounding box center [179, 467] width 70 height 25
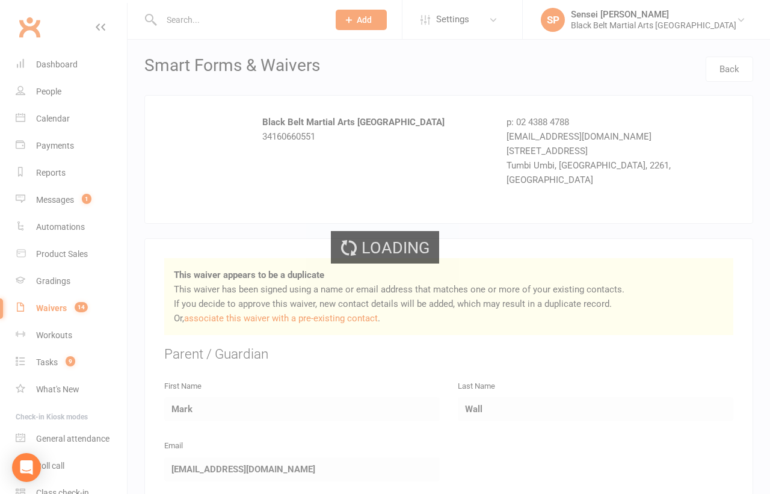
select select "50"
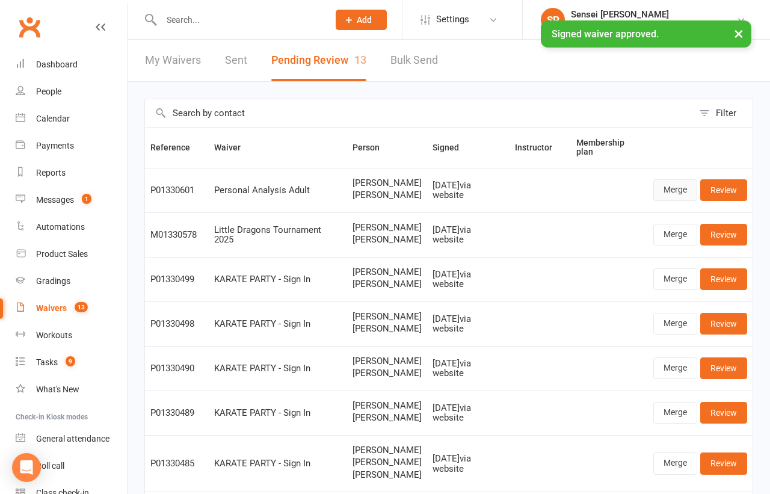
click at [675, 188] on link "Merge" at bounding box center [676, 190] width 44 height 22
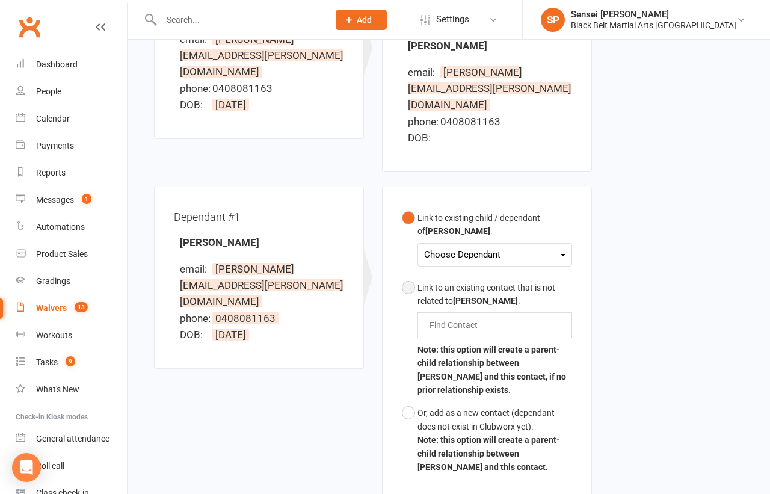
scroll to position [237, 0]
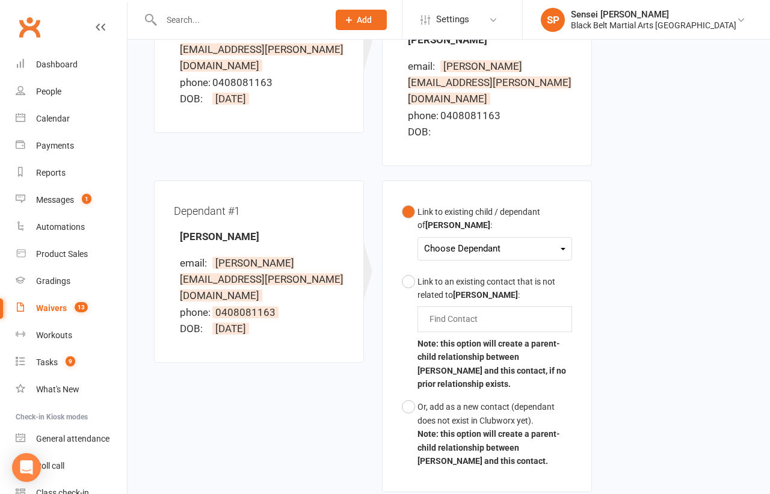
click at [522, 241] on div "Choose Dependant" at bounding box center [494, 249] width 141 height 16
click at [511, 264] on link "Lincoln Davis" at bounding box center [484, 277] width 119 height 26
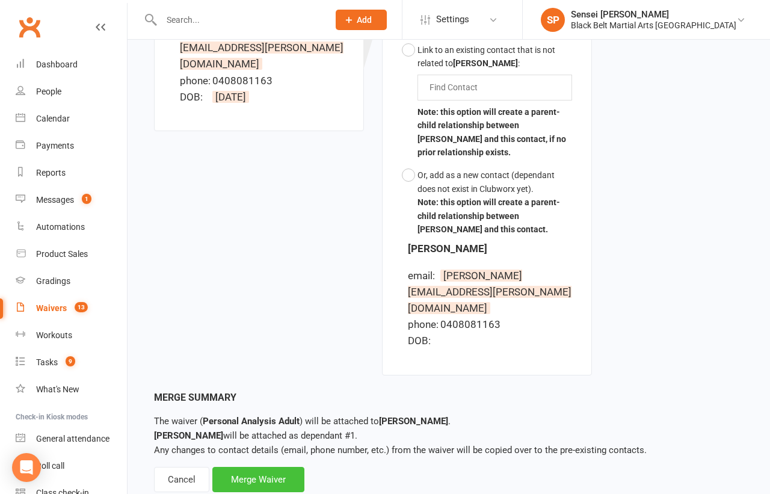
click at [266, 467] on div "Merge Waiver" at bounding box center [258, 479] width 92 height 25
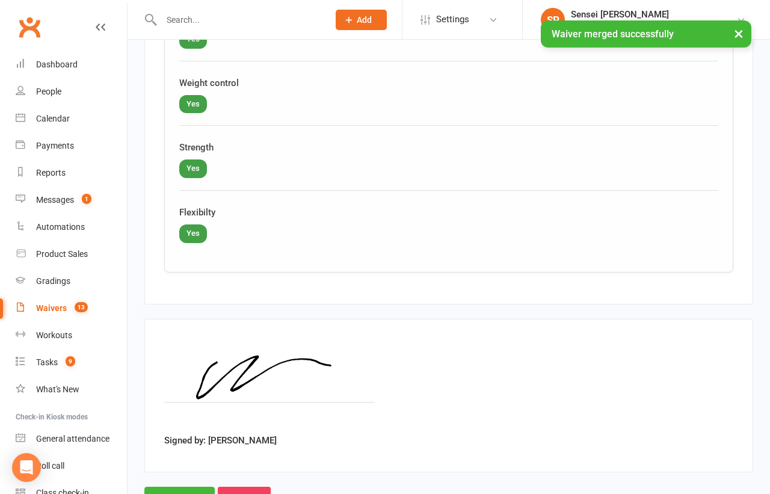
scroll to position [3202, 0]
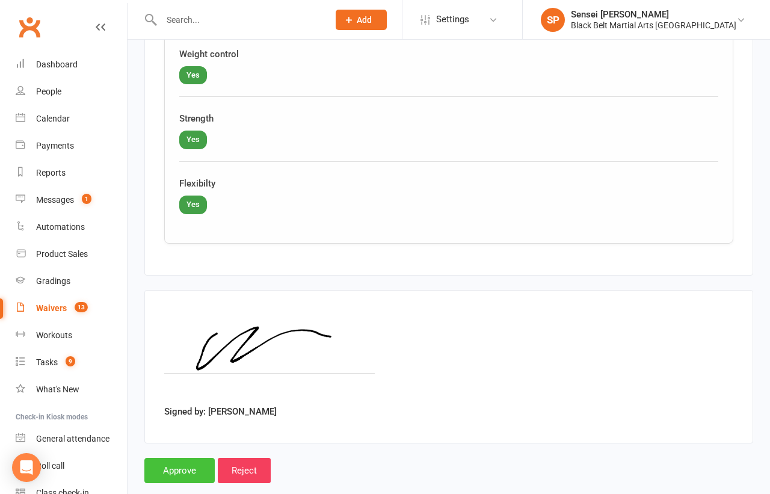
click at [172, 458] on input "Approve" at bounding box center [179, 470] width 70 height 25
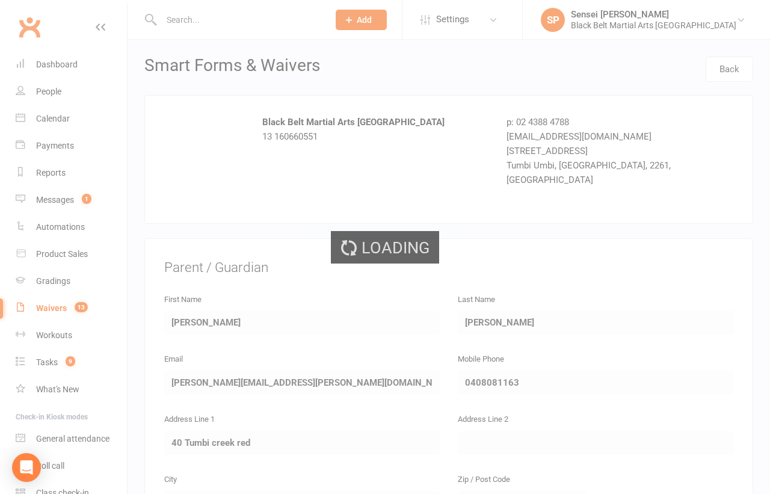
select select "50"
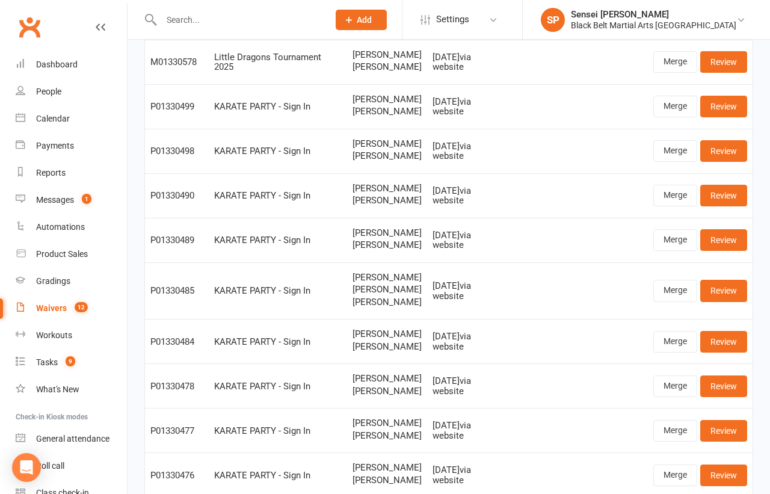
scroll to position [34, 0]
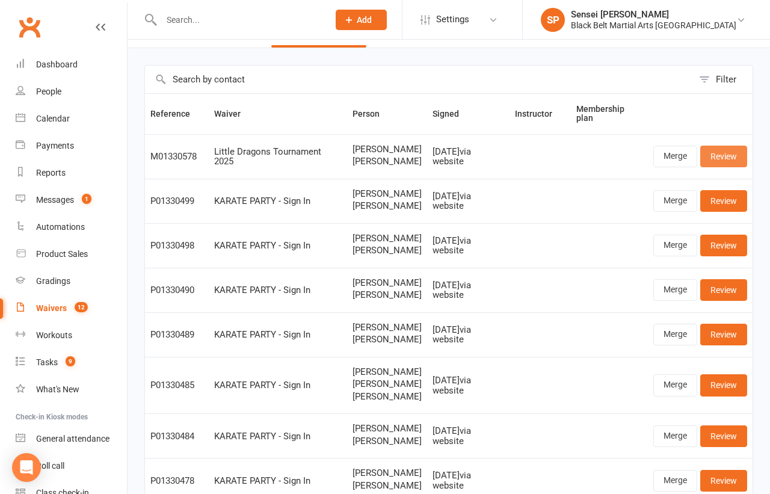
click at [728, 157] on link "Review" at bounding box center [724, 157] width 47 height 22
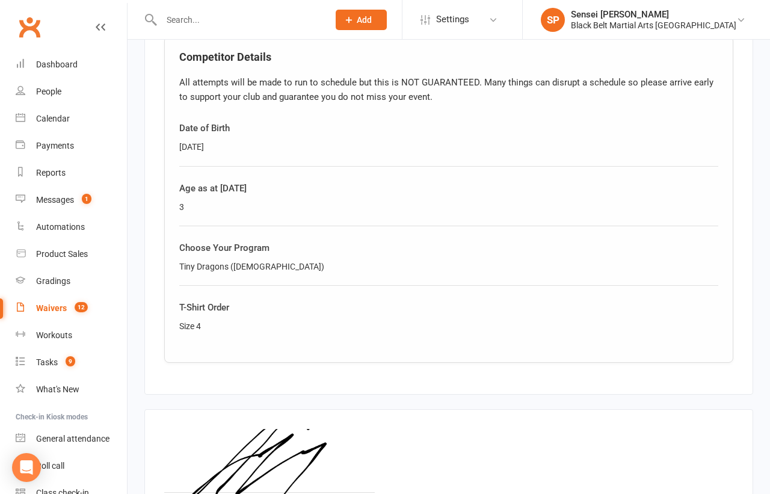
scroll to position [906, 0]
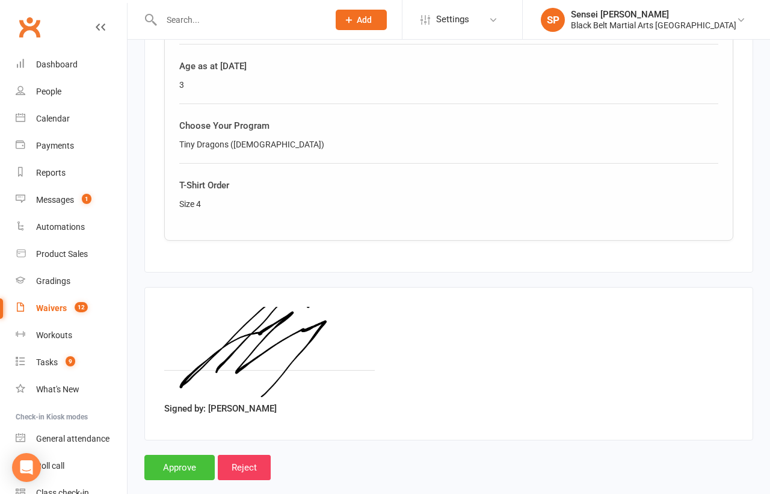
click at [172, 455] on input "Approve" at bounding box center [179, 467] width 70 height 25
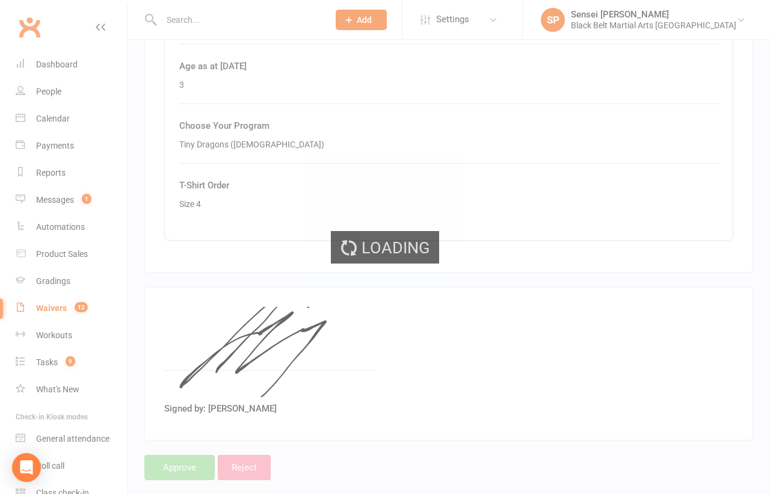
select select "50"
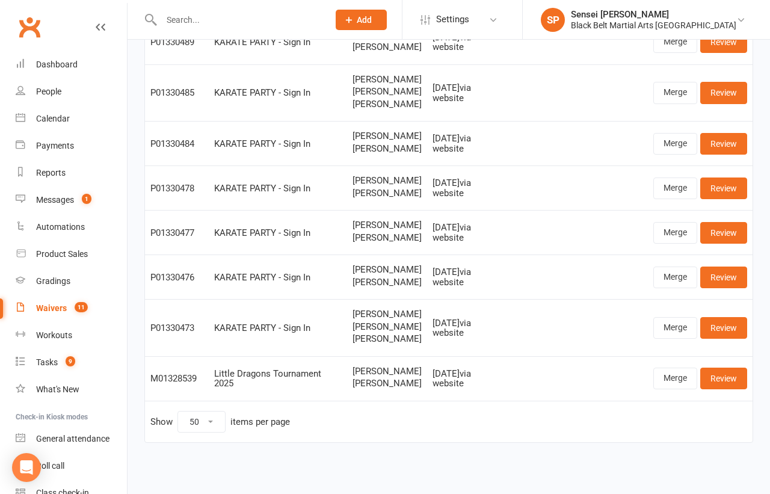
scroll to position [296, 0]
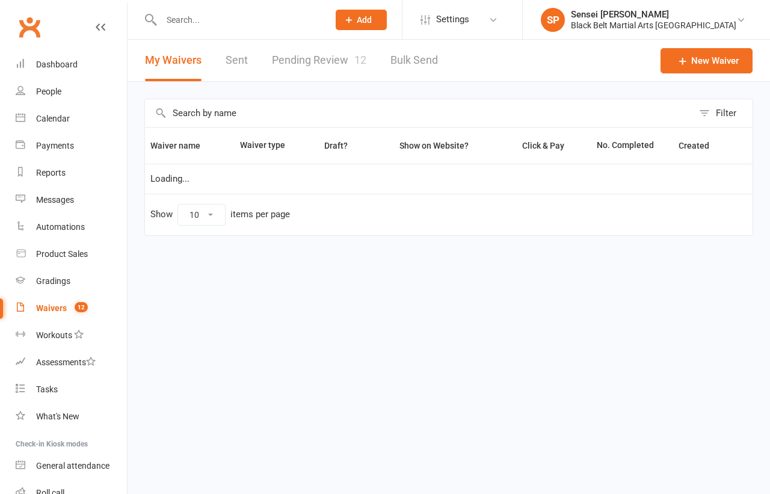
click at [323, 61] on link "Pending Review 12" at bounding box center [319, 61] width 94 height 42
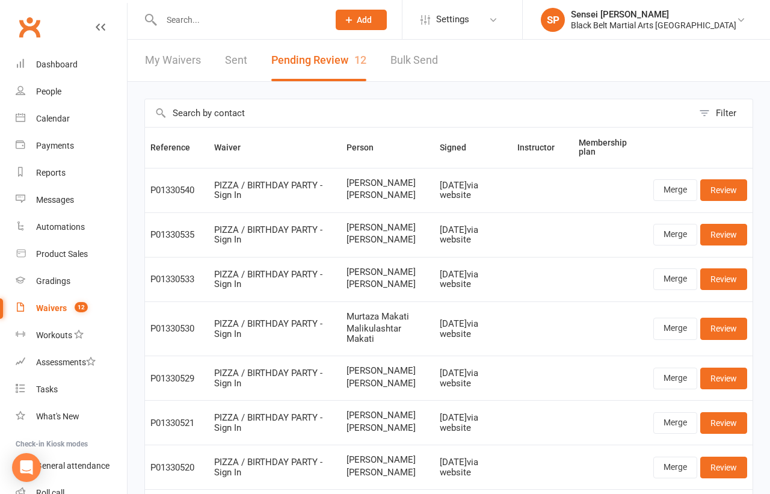
scroll to position [230, 0]
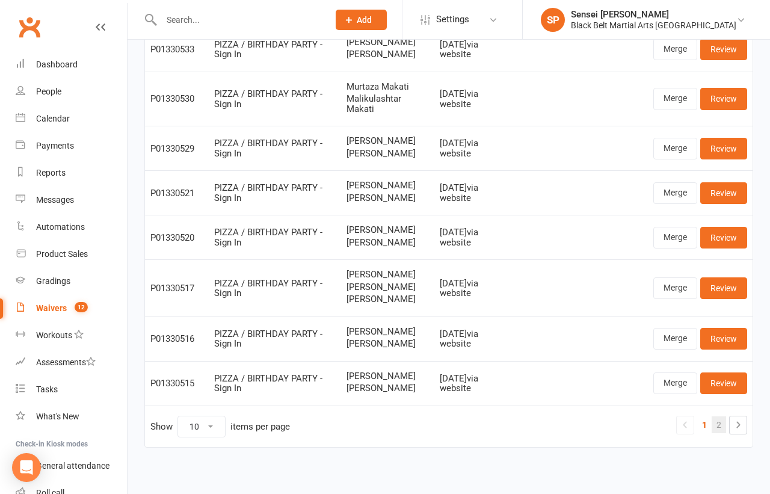
click at [722, 416] on link "2" at bounding box center [719, 424] width 14 height 17
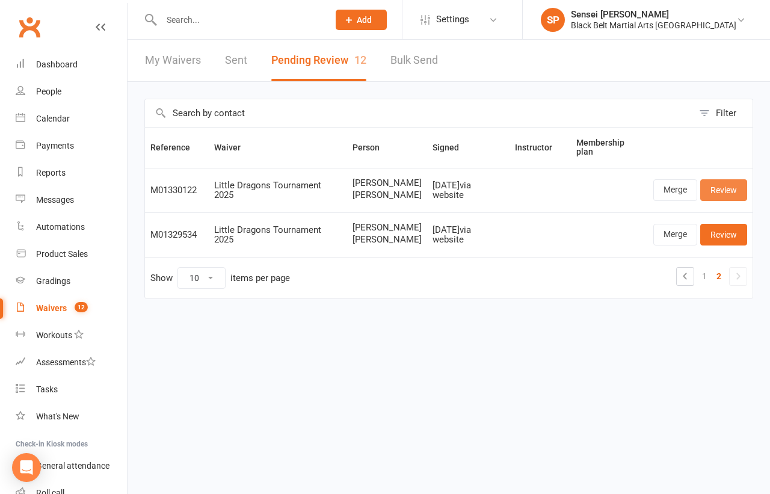
click at [714, 190] on link "Review" at bounding box center [724, 190] width 47 height 22
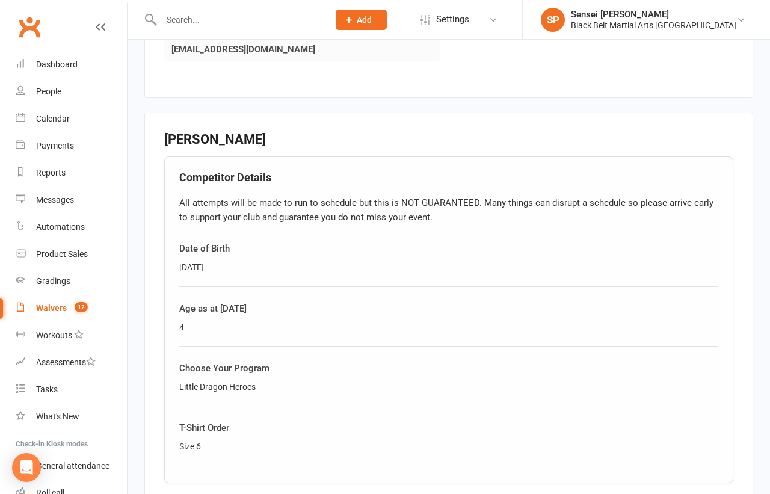
scroll to position [916, 0]
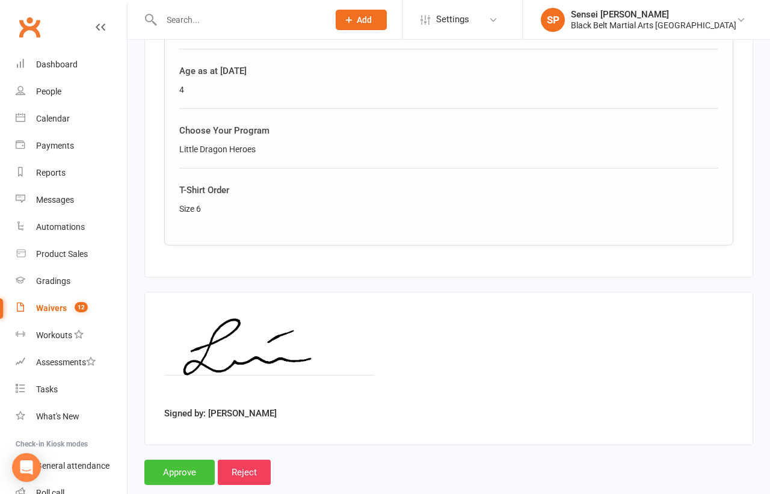
click at [189, 460] on input "Approve" at bounding box center [179, 472] width 70 height 25
